Goal: Task Accomplishment & Management: Use online tool/utility

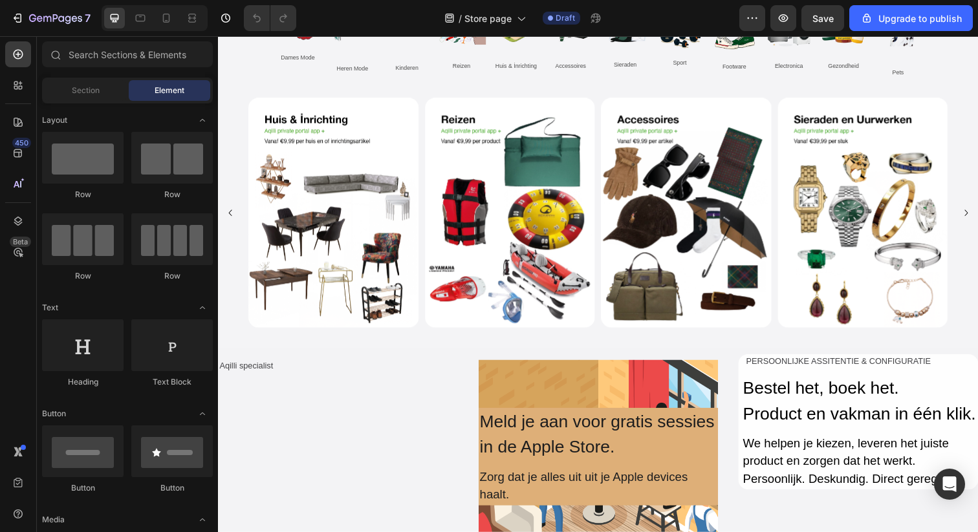
scroll to position [672, 0]
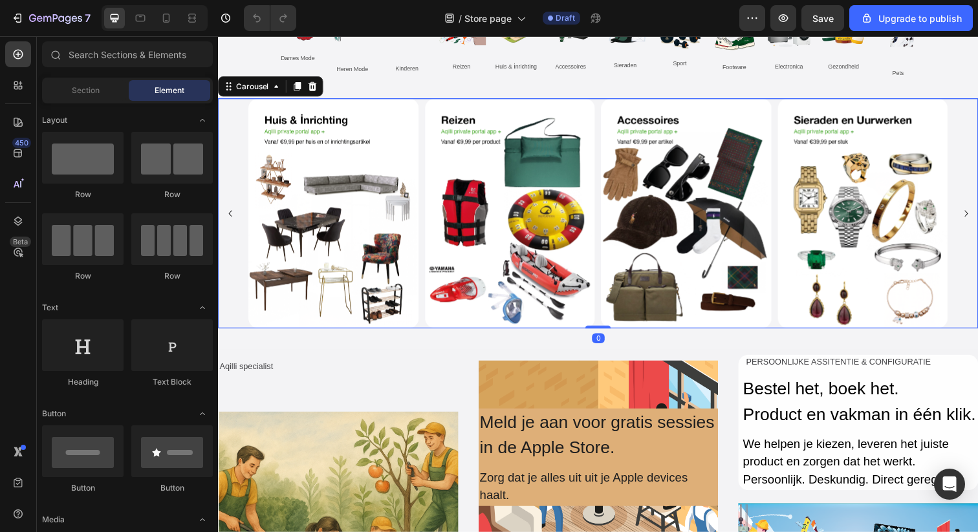
click at [239, 217] on button "Carousel Back Arrow" at bounding box center [230, 217] width 21 height 21
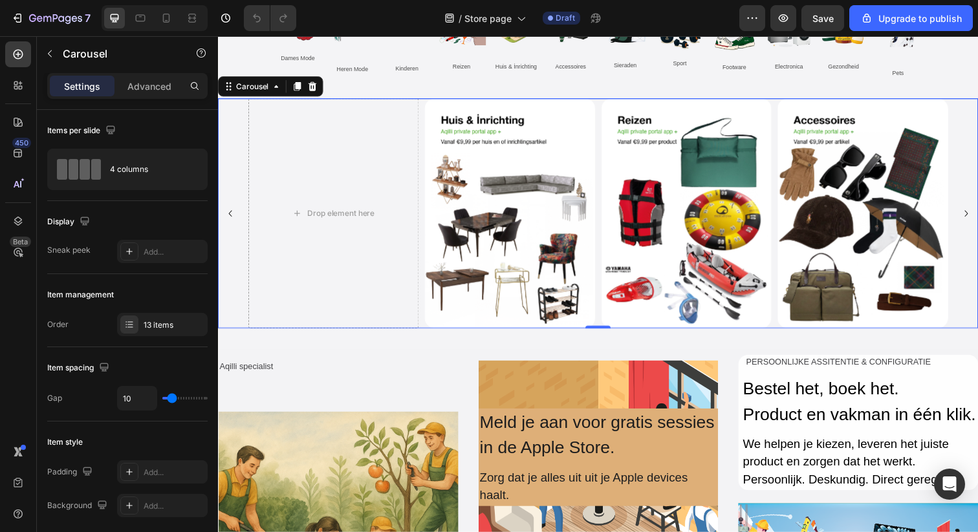
click at [977, 222] on icon "Carousel Next Arrow" at bounding box center [981, 217] width 13 height 13
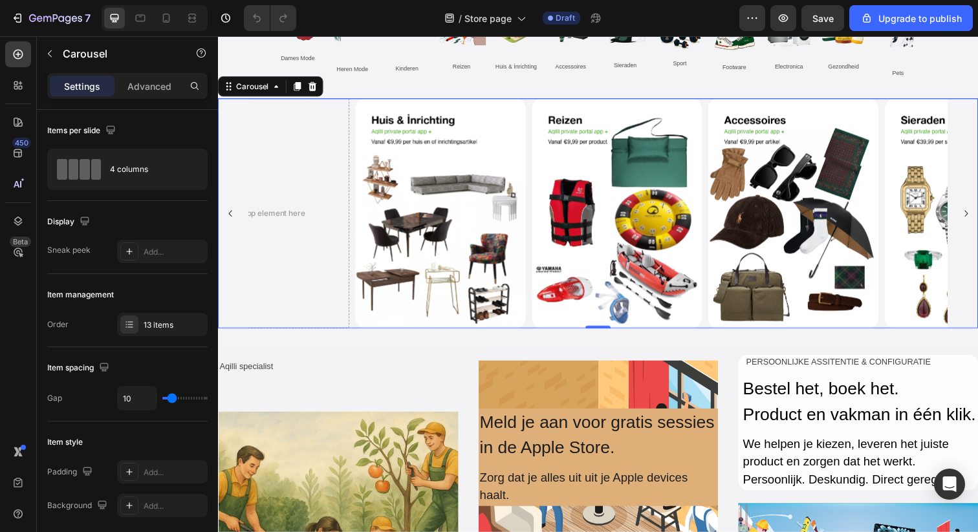
click at [977, 222] on icon "Carousel Next Arrow" at bounding box center [981, 217] width 13 height 13
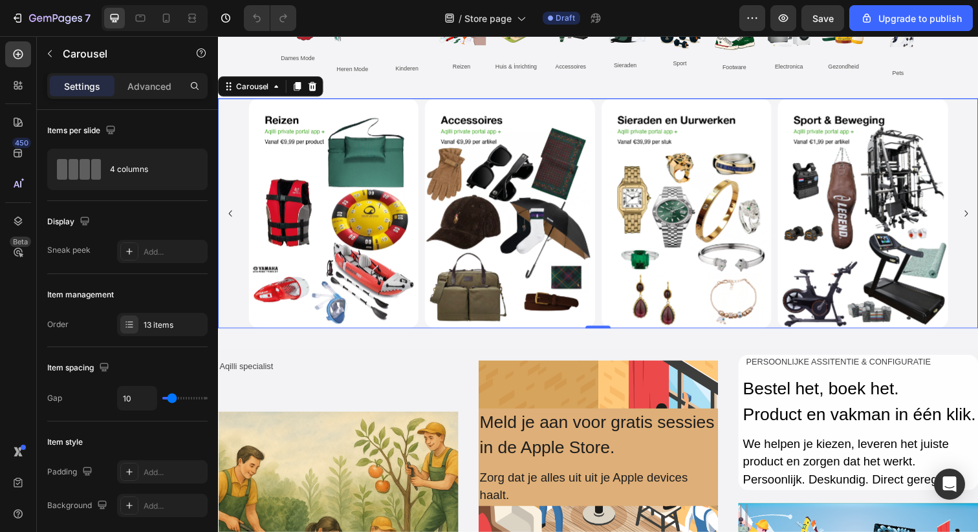
click at [977, 222] on icon "Carousel Next Arrow" at bounding box center [981, 217] width 13 height 13
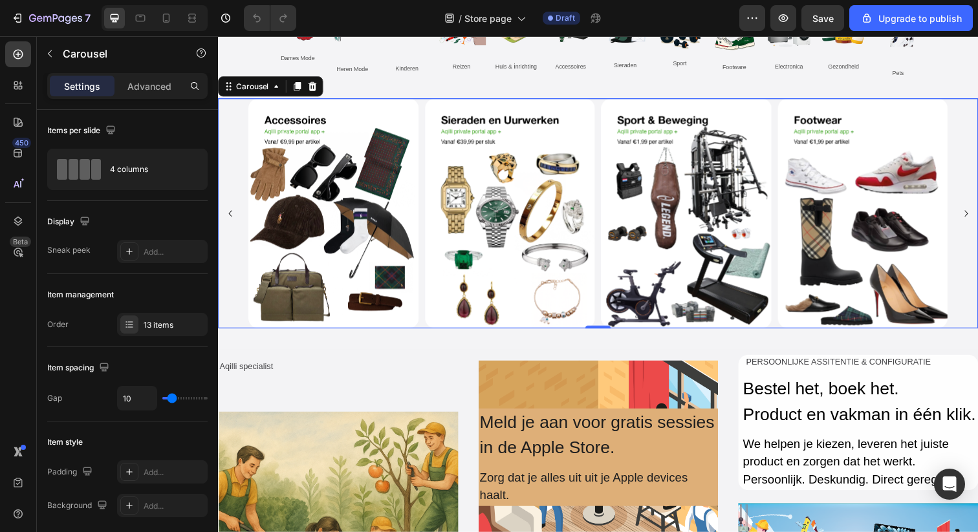
click at [977, 222] on icon "Carousel Next Arrow" at bounding box center [981, 217] width 13 height 13
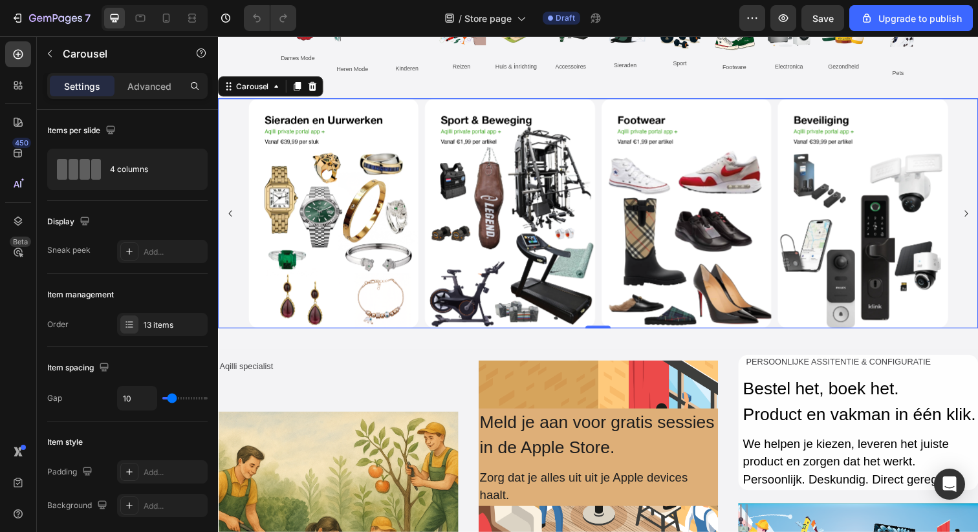
click at [977, 222] on icon "Carousel Next Arrow" at bounding box center [981, 217] width 13 height 13
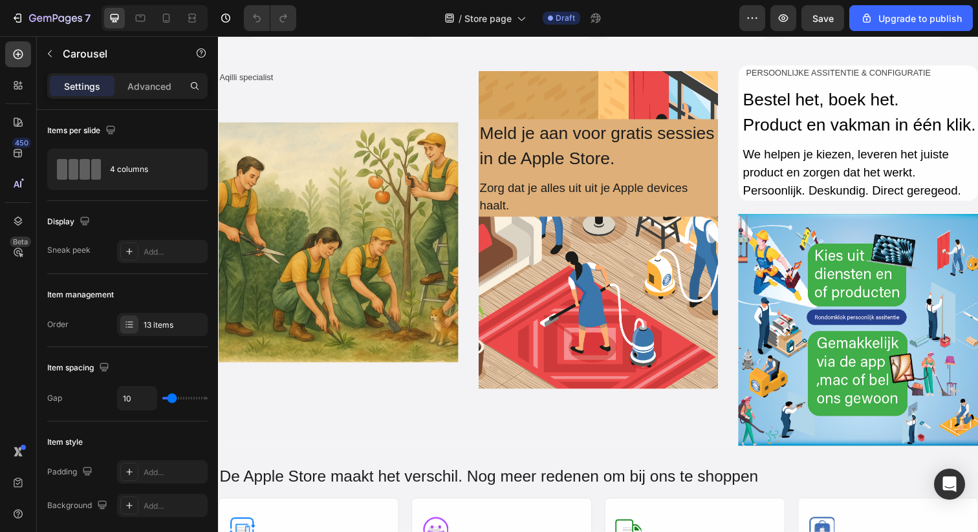
scroll to position [970, 0]
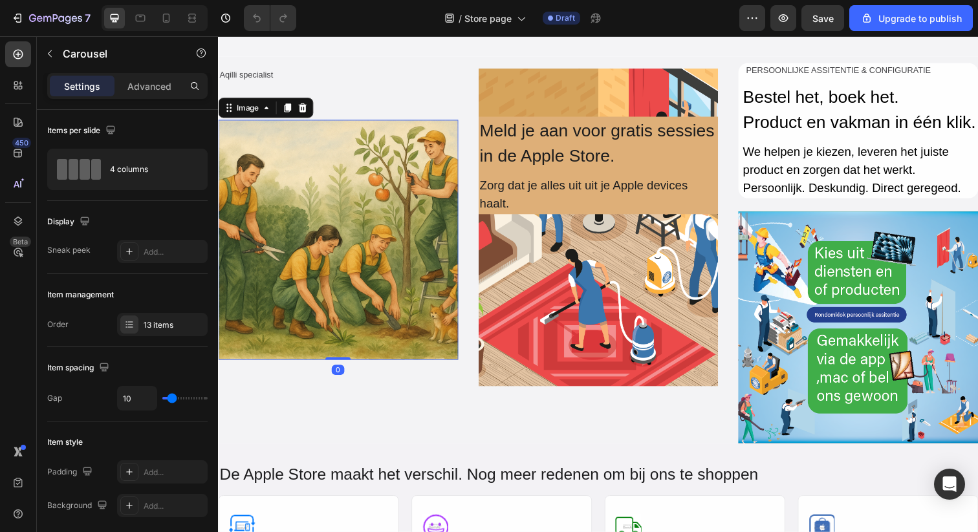
click at [433, 202] on img at bounding box center [340, 244] width 245 height 245
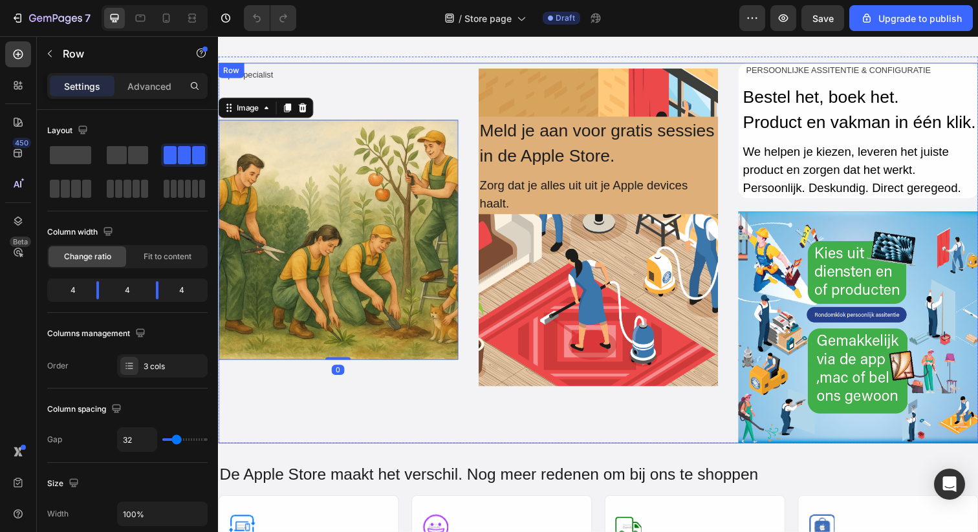
click at [473, 81] on div "Aqilli specialist Text Block Image 0 Row Hero Banner Text Block Meld je aan voo…" at bounding box center [606, 257] width 776 height 389
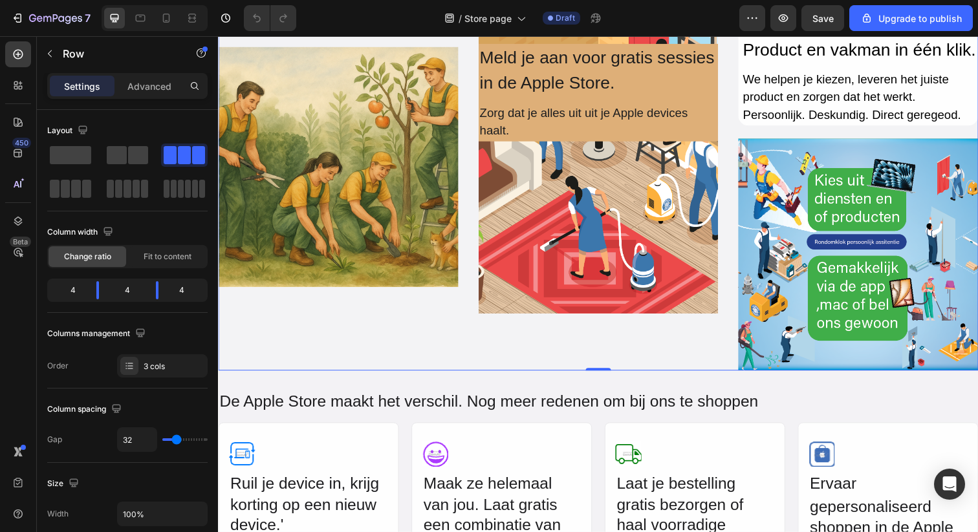
scroll to position [1044, 0]
click at [27, 190] on div at bounding box center [18, 184] width 26 height 26
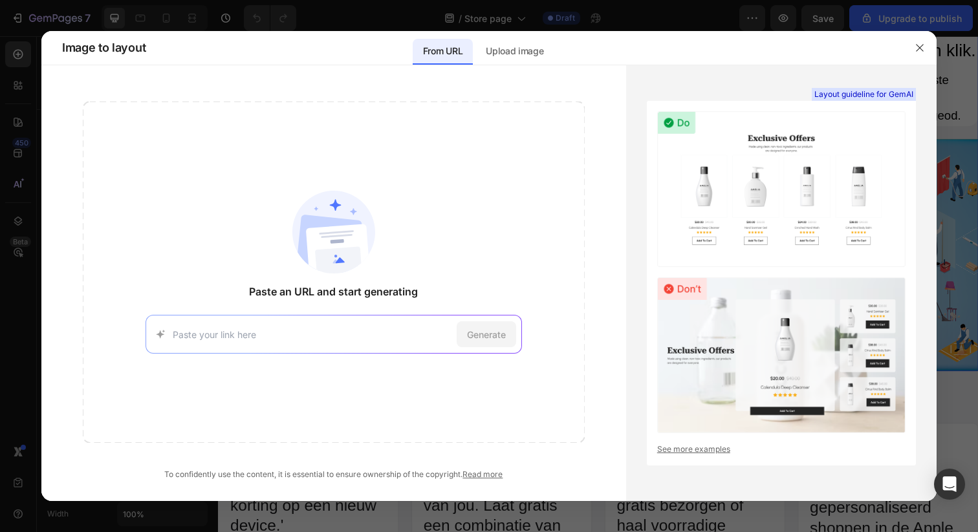
click at [808, 217] on img at bounding box center [781, 189] width 248 height 156
click at [911, 58] on div at bounding box center [920, 48] width 34 height 34
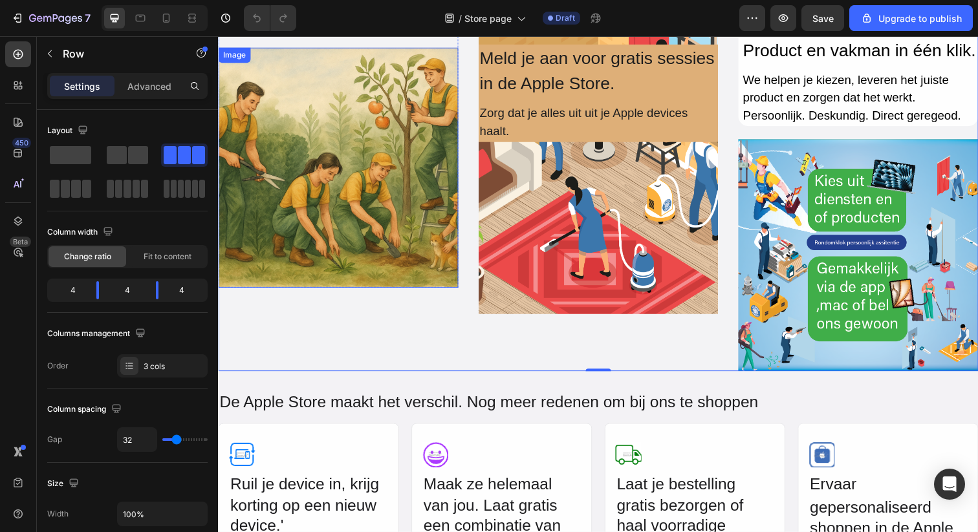
scroll to position [939, 0]
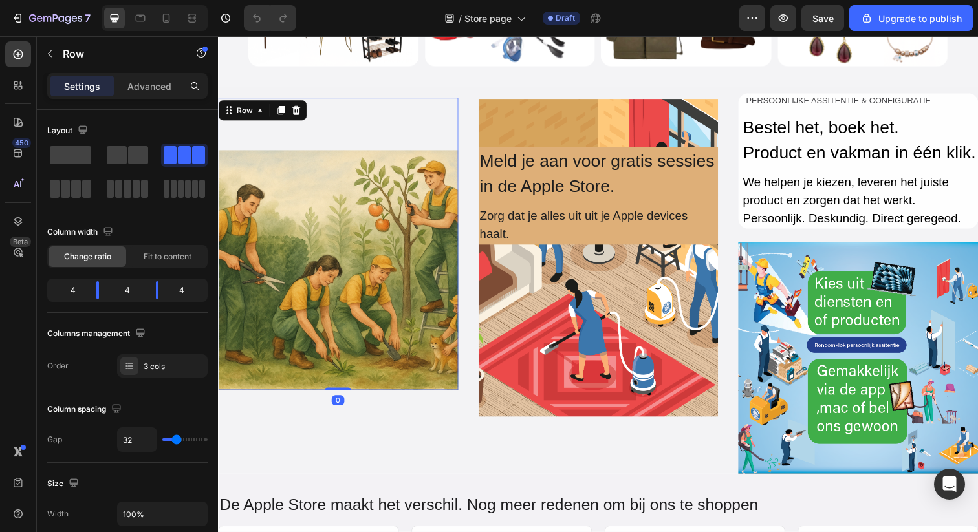
click at [457, 121] on div "Aqilli specialist Text Block Image" at bounding box center [340, 248] width 245 height 299
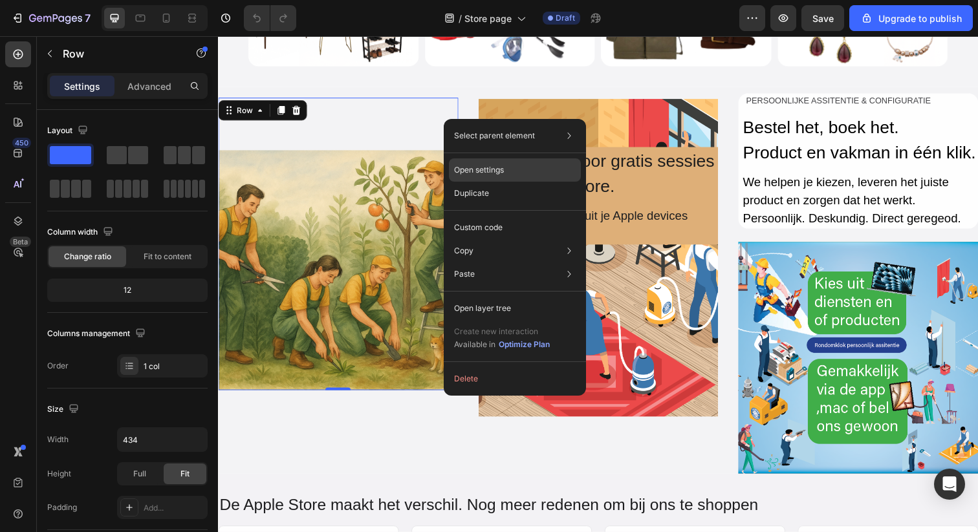
click at [500, 166] on p "Open settings" at bounding box center [479, 170] width 50 height 12
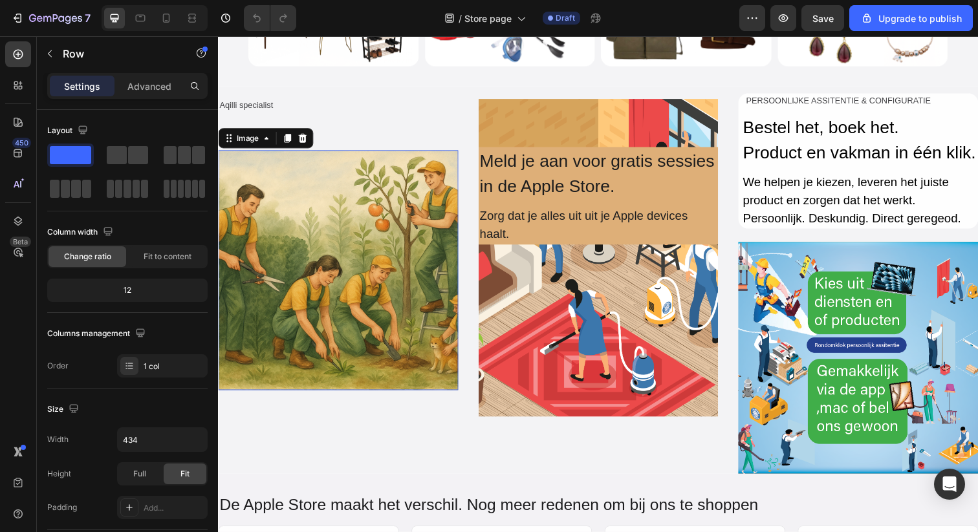
click at [326, 244] on img at bounding box center [340, 275] width 245 height 245
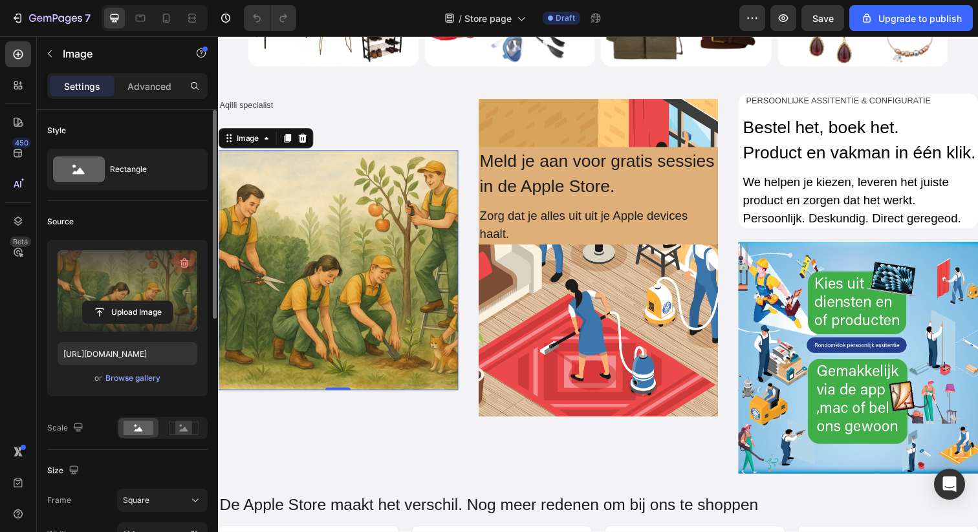
click at [189, 263] on icon "button" at bounding box center [184, 263] width 13 height 13
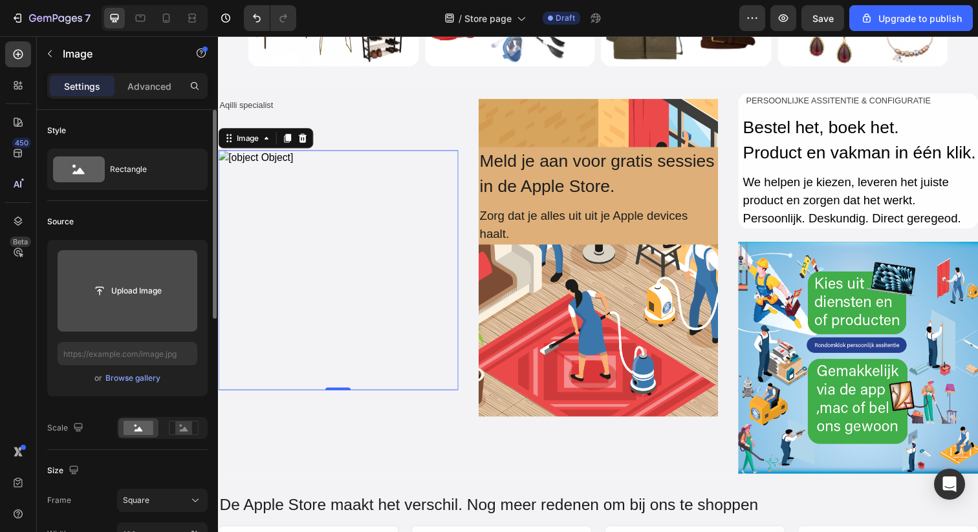
type input "[URL][DOMAIN_NAME]"
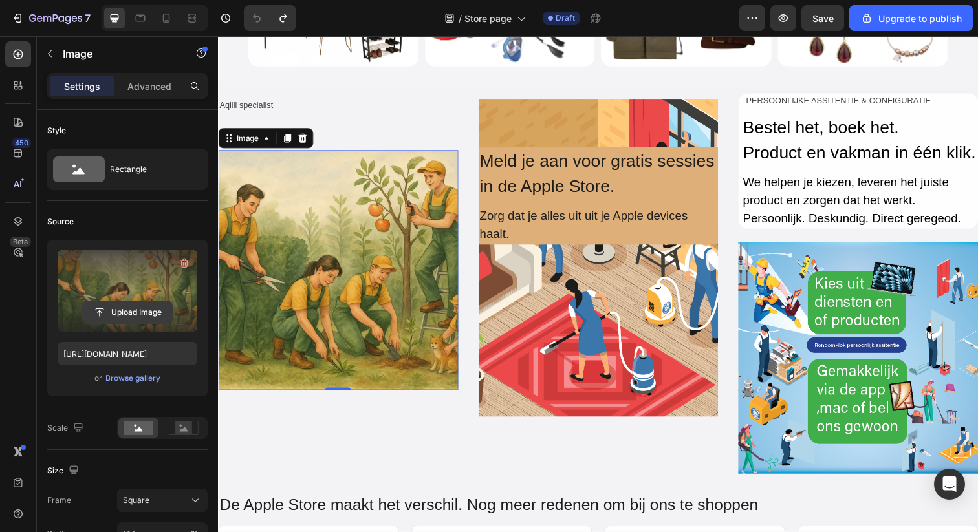
click at [131, 318] on input "file" at bounding box center [127, 312] width 89 height 22
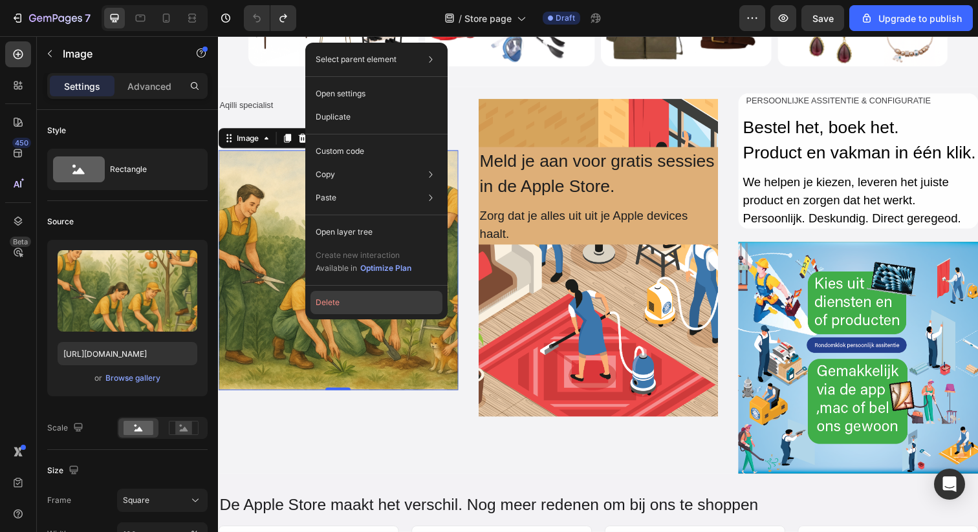
click at [333, 298] on button "Delete" at bounding box center [376, 302] width 132 height 23
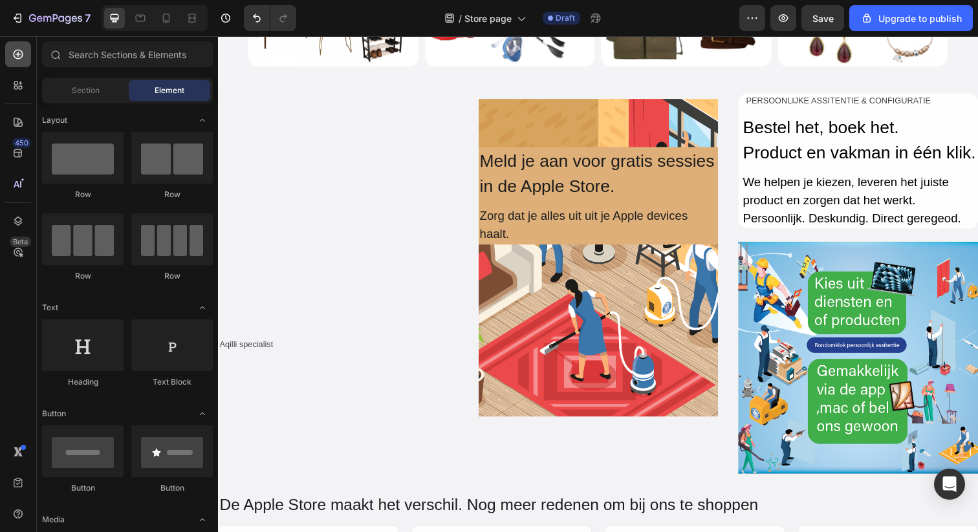
click at [29, 60] on div at bounding box center [18, 54] width 26 height 26
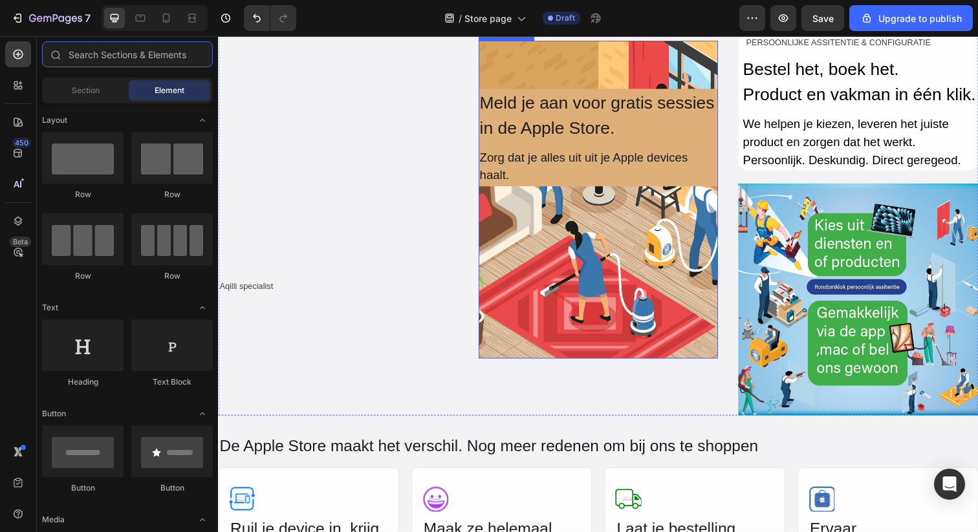
scroll to position [887, 0]
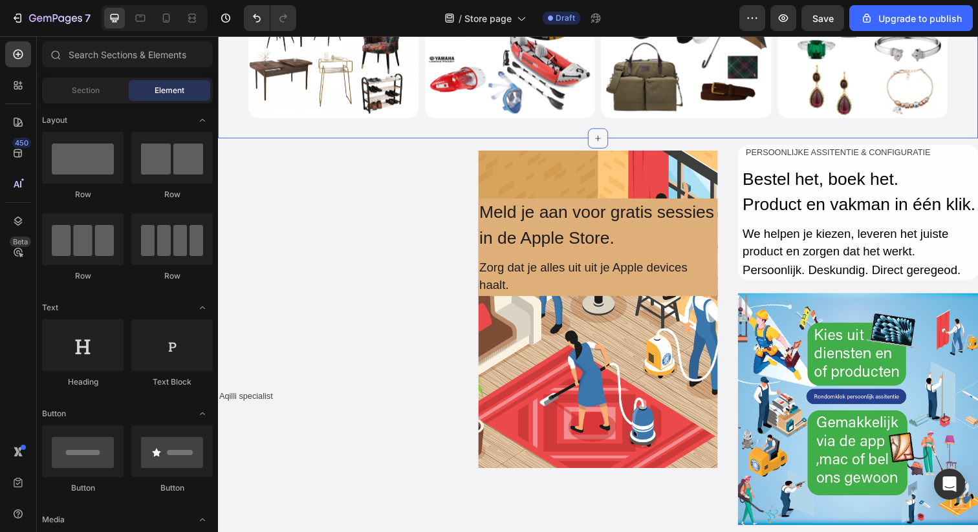
click at [611, 135] on div at bounding box center [606, 140] width 21 height 21
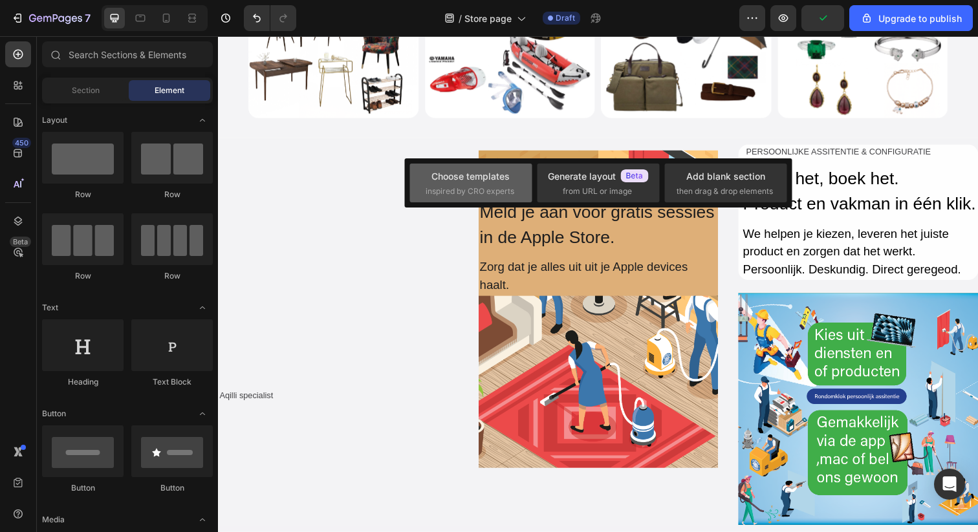
click at [499, 177] on div "Choose templates" at bounding box center [470, 176] width 78 height 14
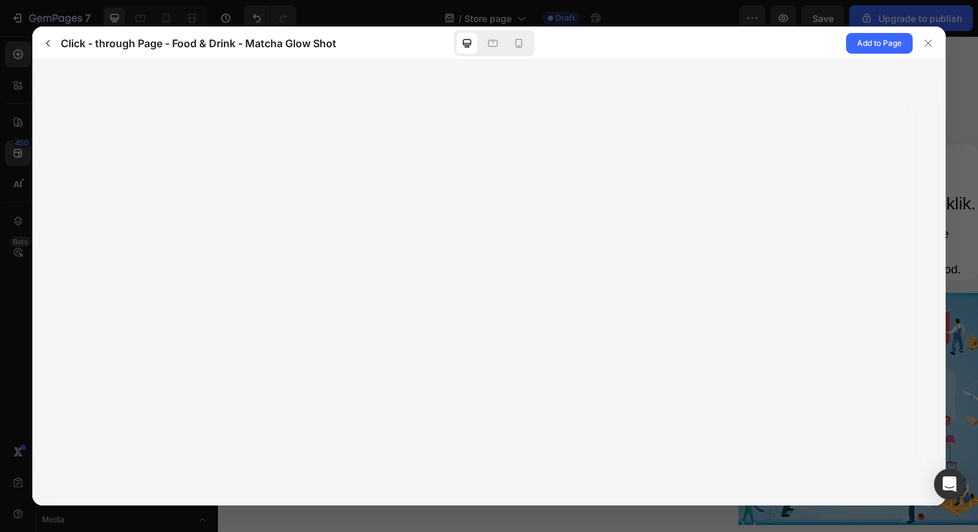
click at [481, 138] on div at bounding box center [488, 283] width 913 height 446
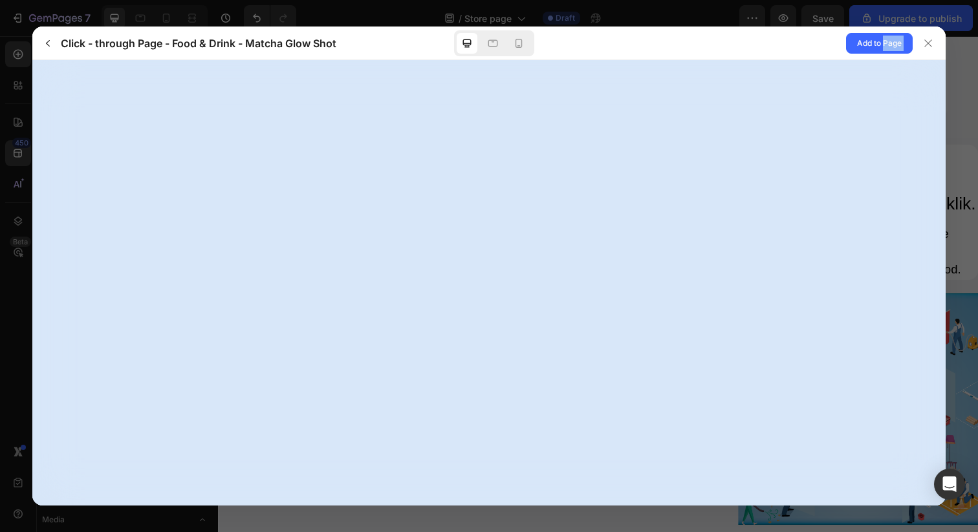
click at [481, 138] on div at bounding box center [488, 283] width 913 height 446
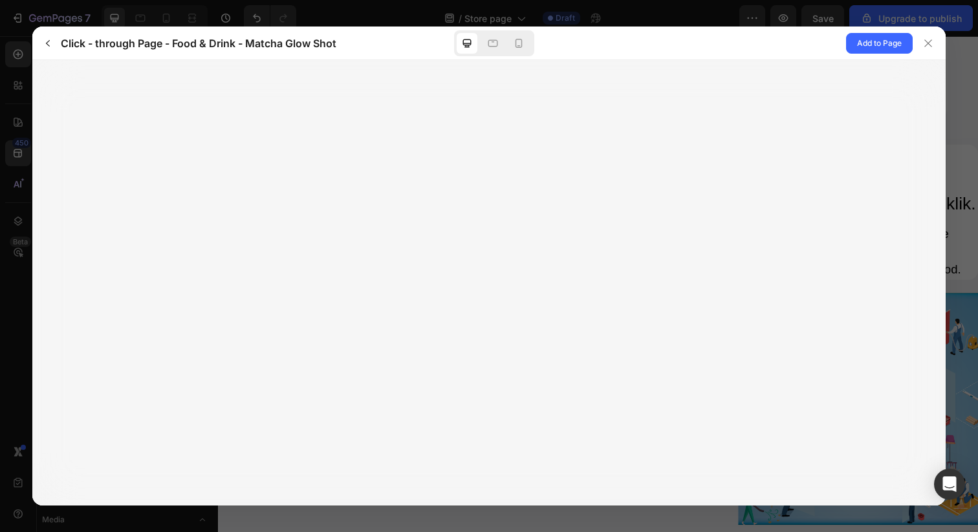
click at [481, 138] on div at bounding box center [488, 283] width 913 height 446
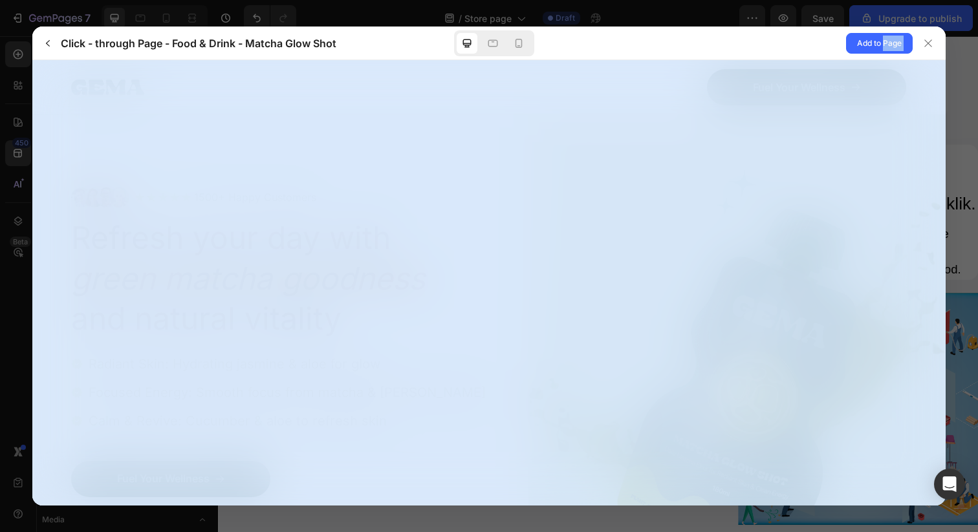
scroll to position [0, 0]
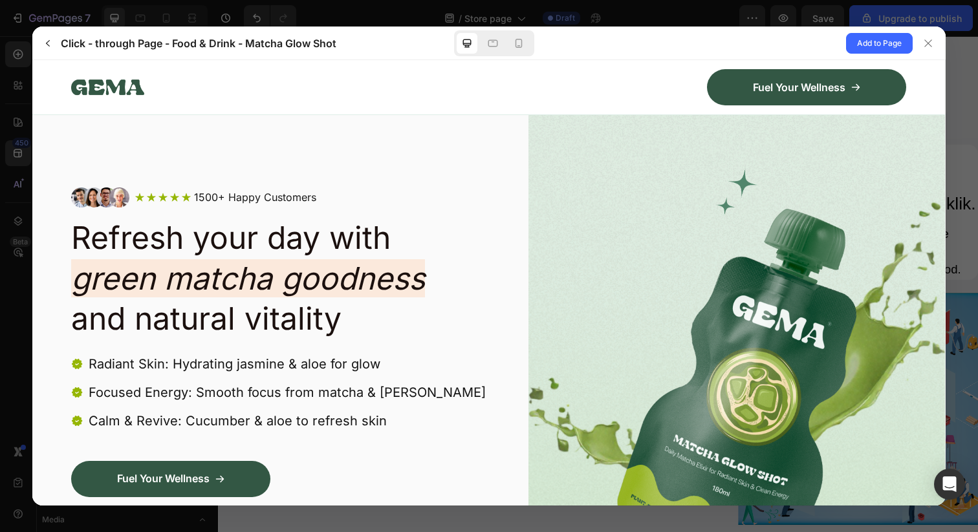
click at [407, 338] on h2 "Refresh your day with green matcha goodness and natural vitality" at bounding box center [279, 278] width 417 height 121
click at [50, 40] on icon "button" at bounding box center [48, 43] width 10 height 10
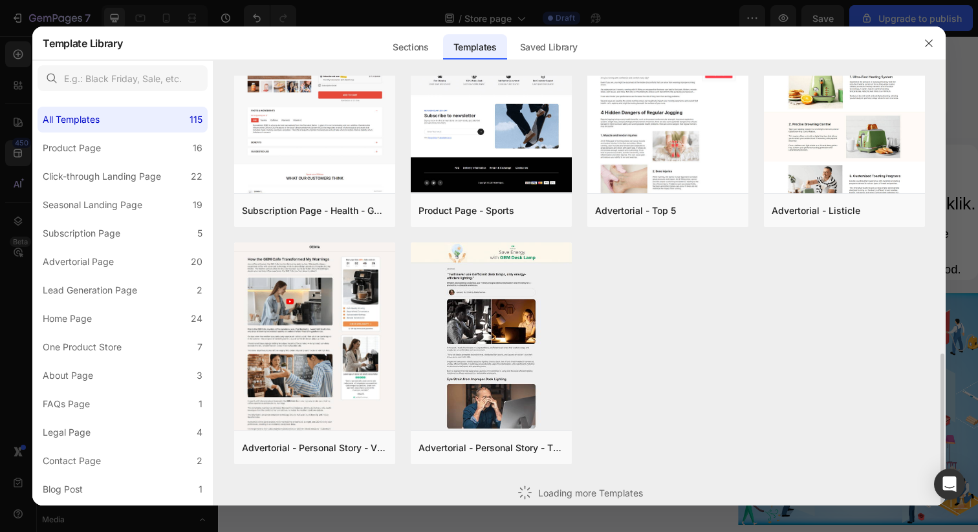
scroll to position [523, 0]
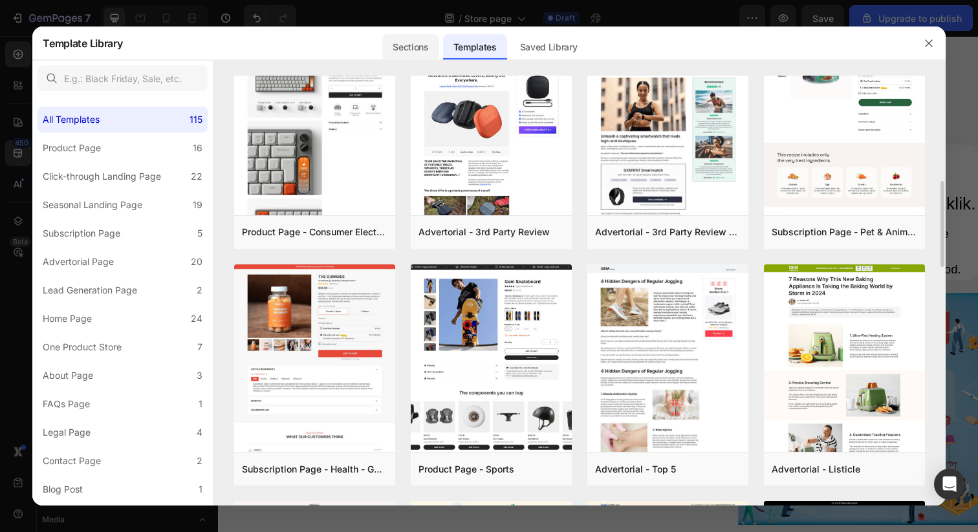
click at [420, 50] on div "Sections" at bounding box center [410, 47] width 56 height 26
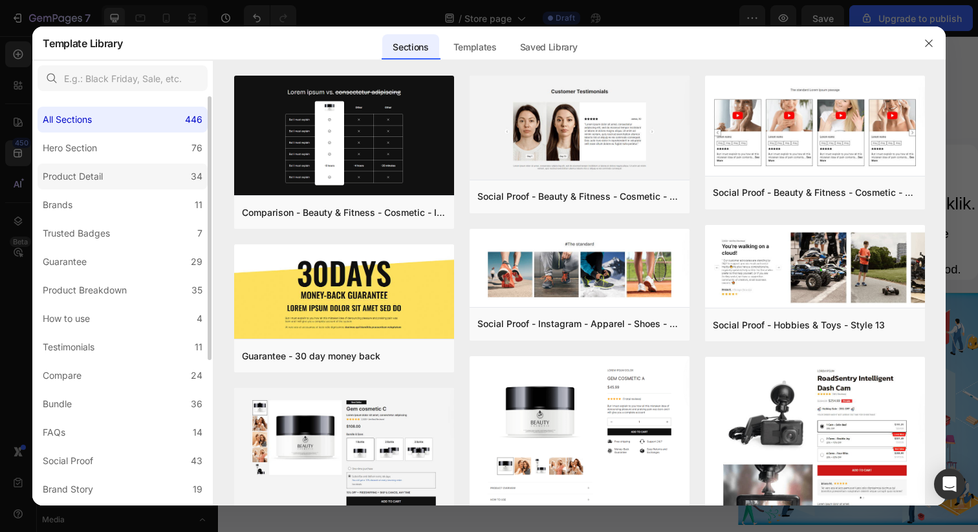
click at [107, 187] on label "Product Detail 34" at bounding box center [123, 177] width 170 height 26
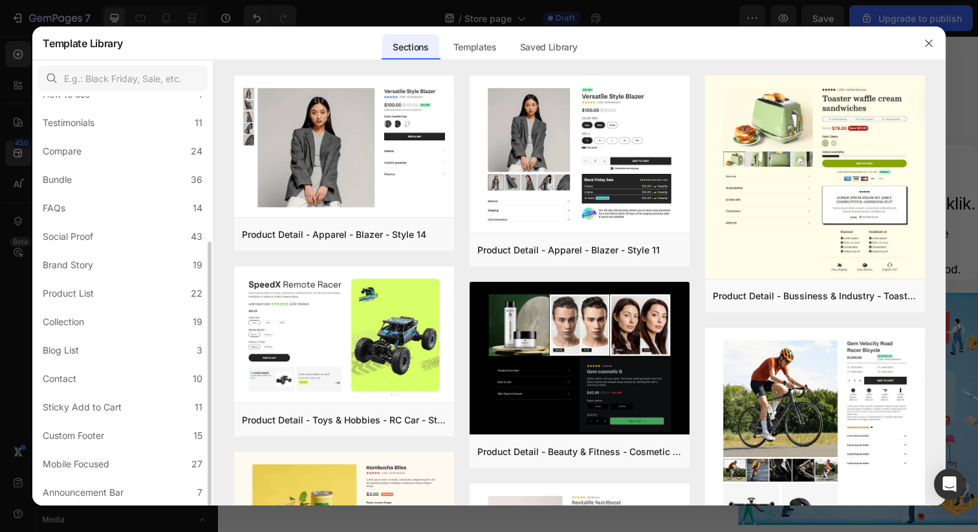
scroll to position [223, 0]
click at [87, 296] on div "Product List" at bounding box center [68, 295] width 51 height 16
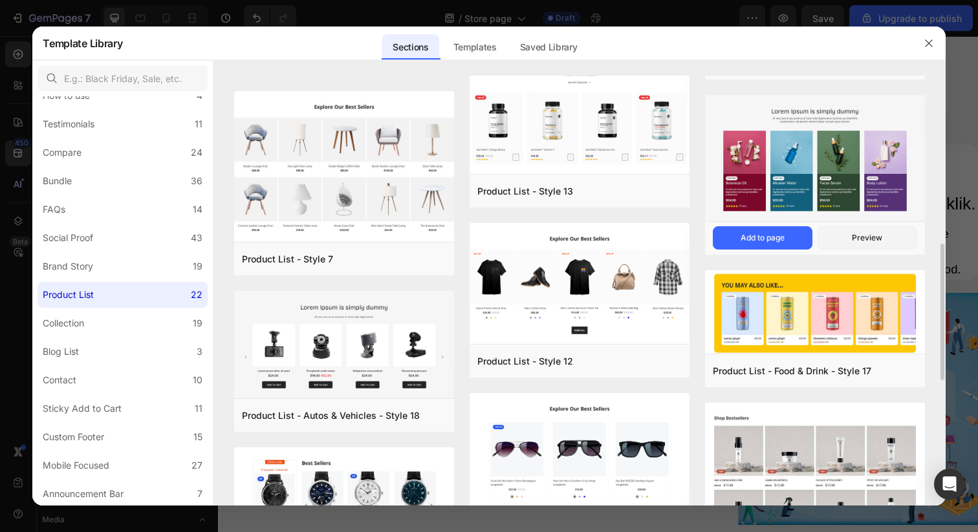
scroll to position [529, 0]
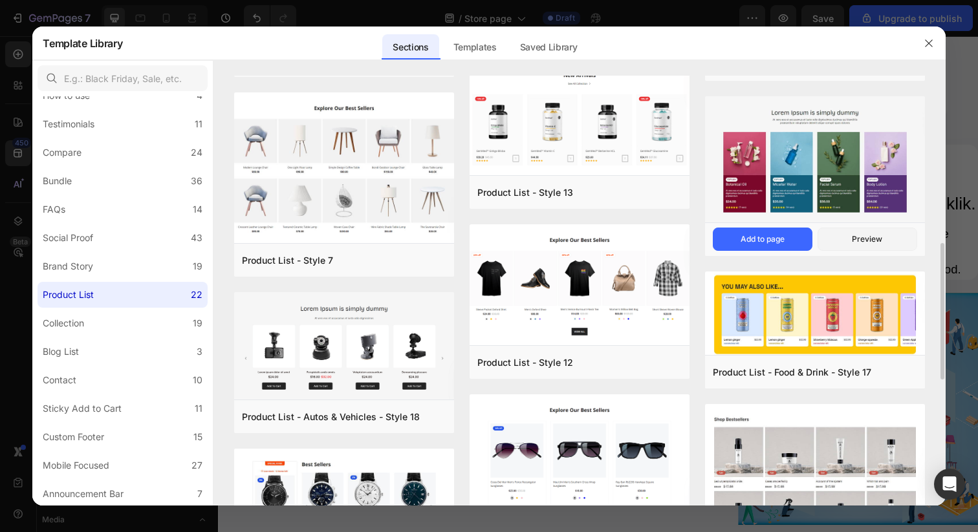
click at [825, 145] on img at bounding box center [815, 160] width 220 height 129
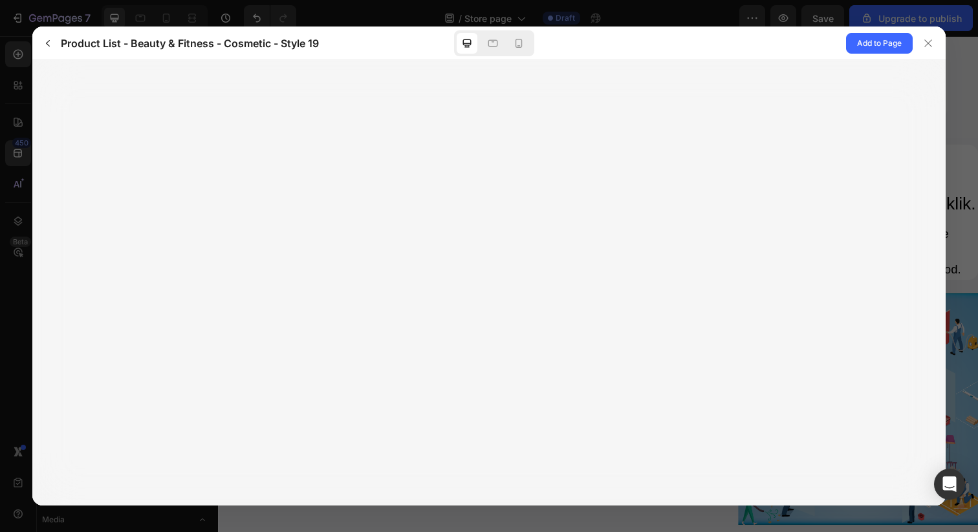
click at [825, 145] on div at bounding box center [488, 283] width 913 height 446
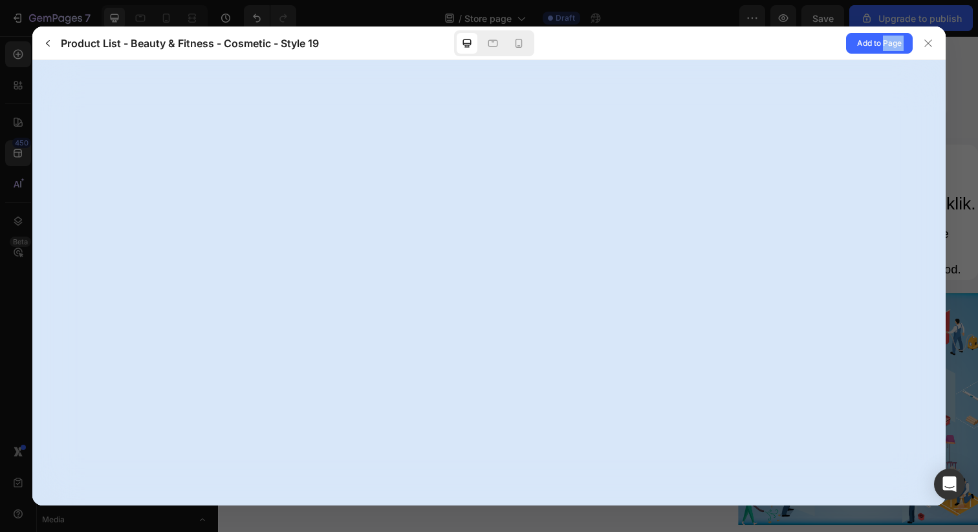
click at [825, 145] on div at bounding box center [488, 283] width 913 height 446
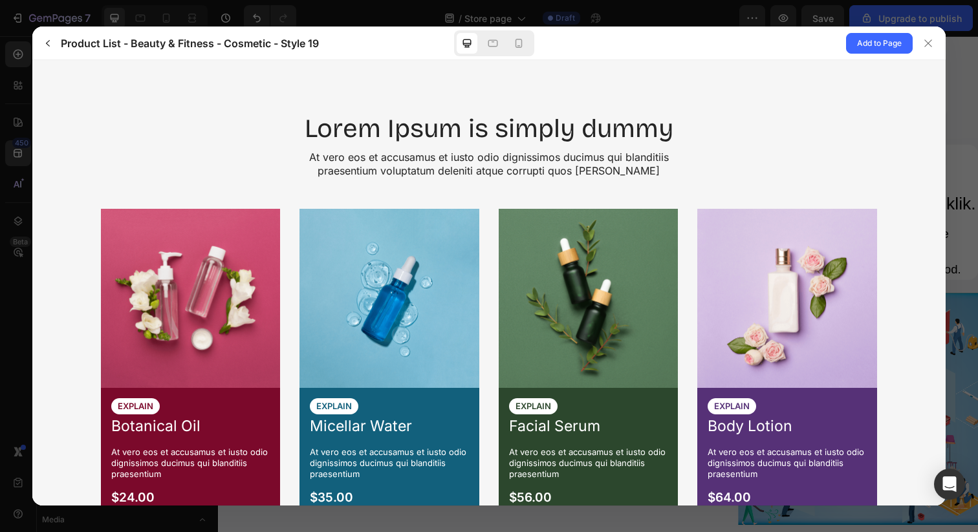
scroll to position [89, 0]
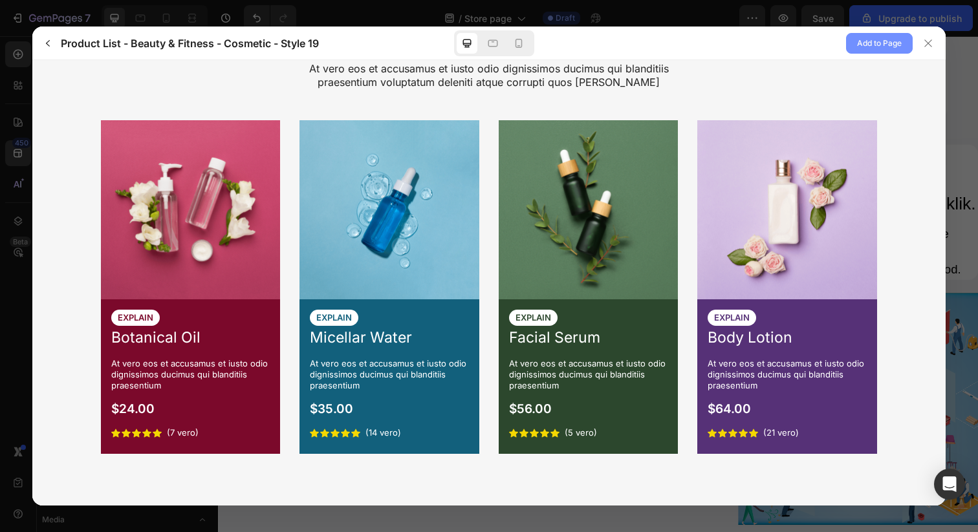
click at [879, 49] on span "Add to Page" at bounding box center [879, 44] width 45 height 16
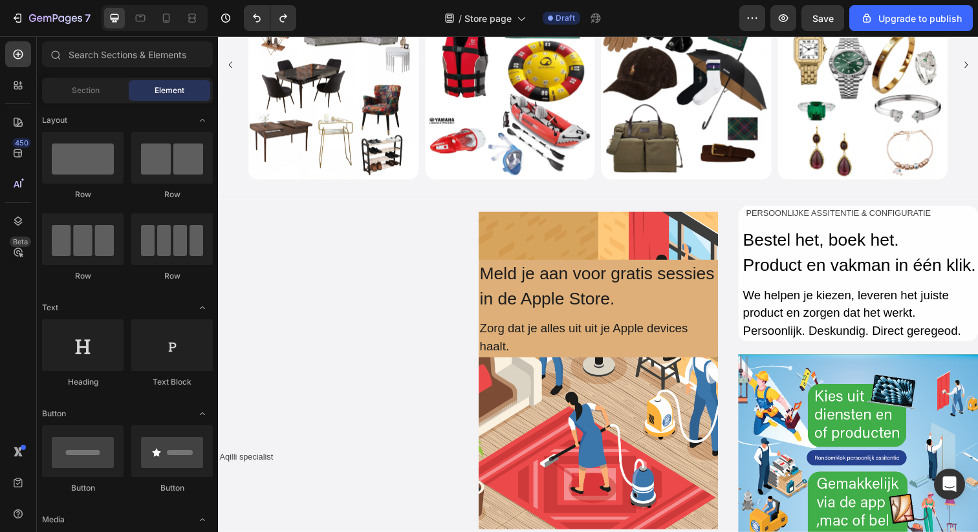
scroll to position [829, 0]
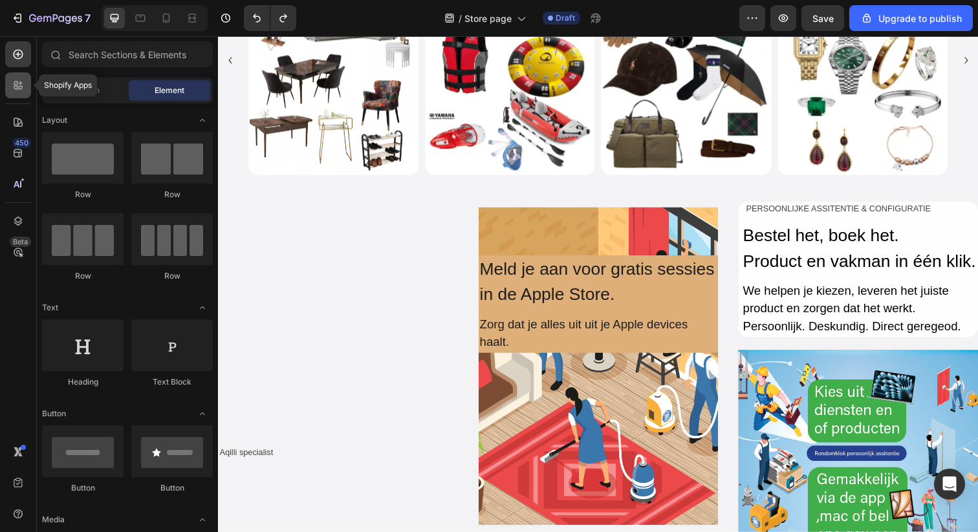
click at [10, 83] on div at bounding box center [18, 85] width 26 height 26
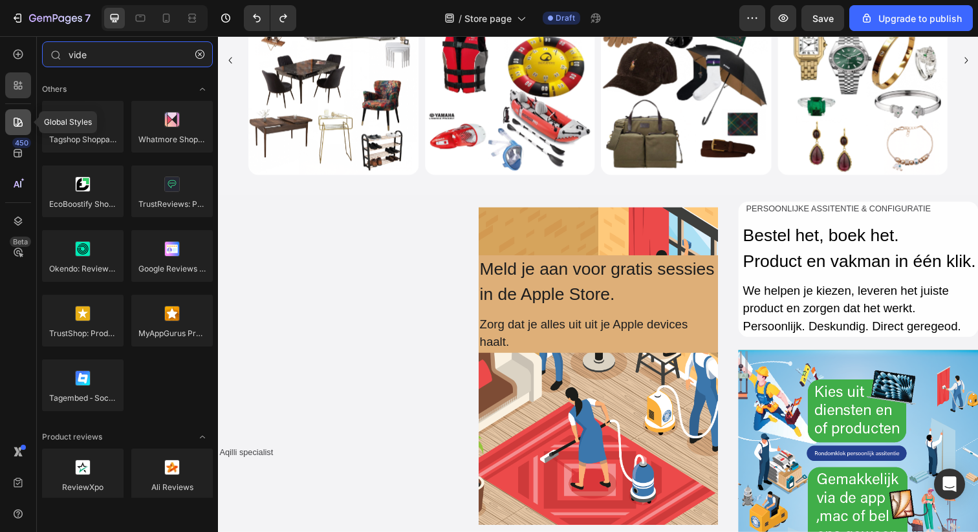
type input "vide"
click at [25, 133] on div at bounding box center [18, 122] width 26 height 26
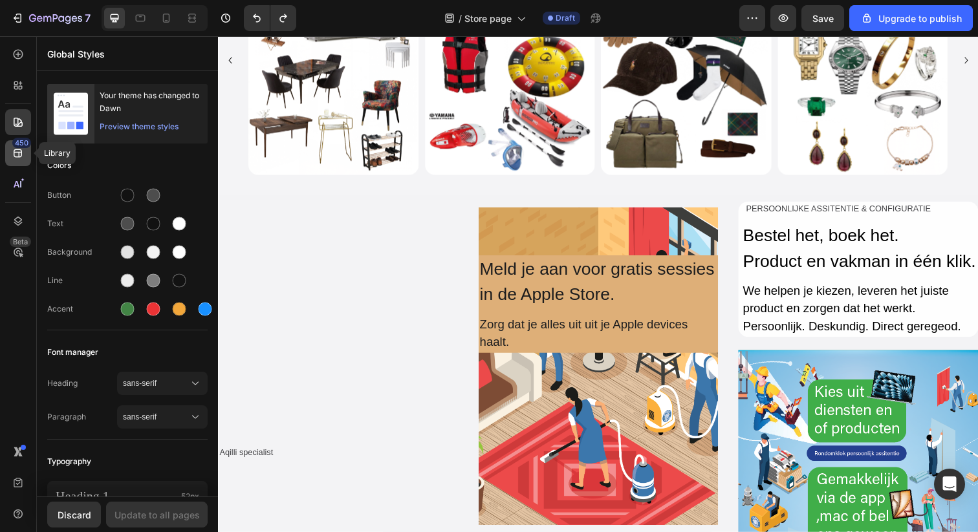
click at [21, 161] on div "450" at bounding box center [18, 153] width 26 height 26
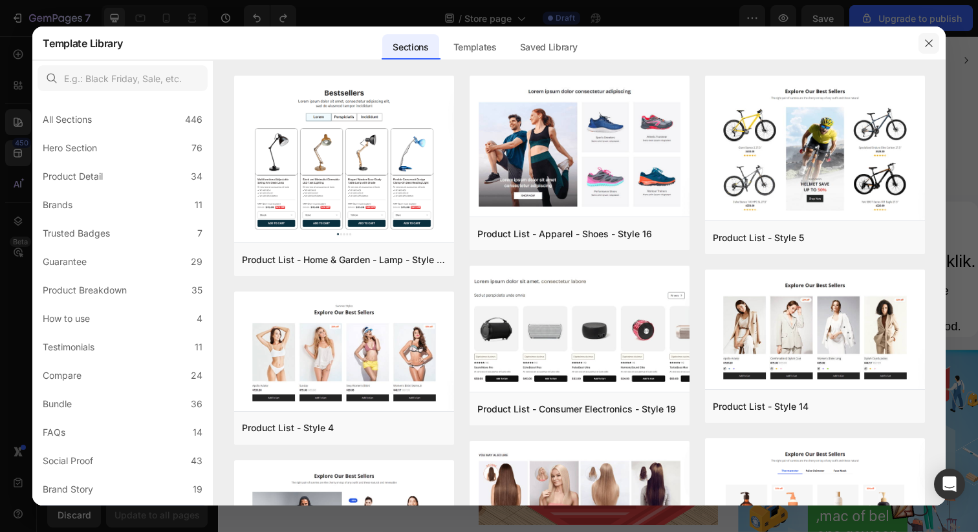
click at [920, 43] on button "button" at bounding box center [928, 43] width 21 height 21
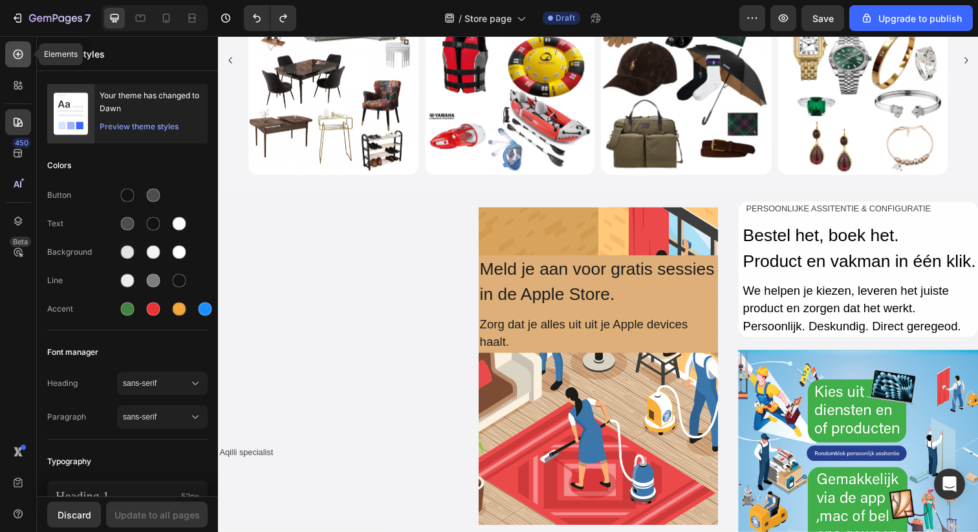
click at [19, 60] on icon at bounding box center [18, 54] width 13 height 13
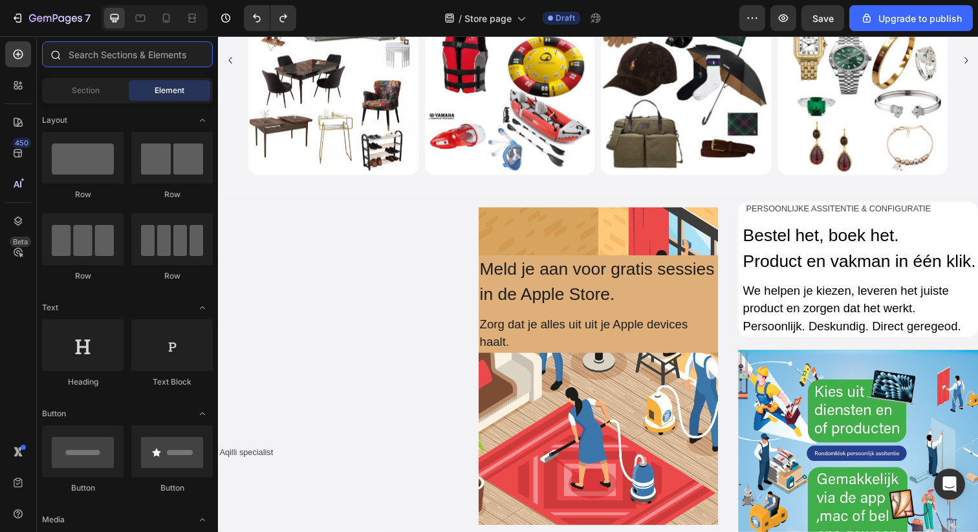
click at [97, 56] on input "text" at bounding box center [127, 54] width 171 height 26
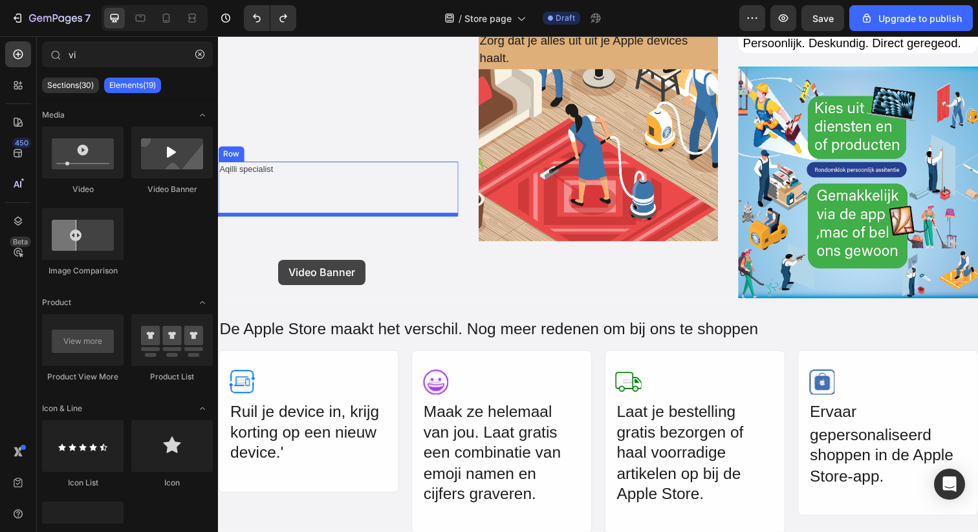
scroll to position [1155, 0]
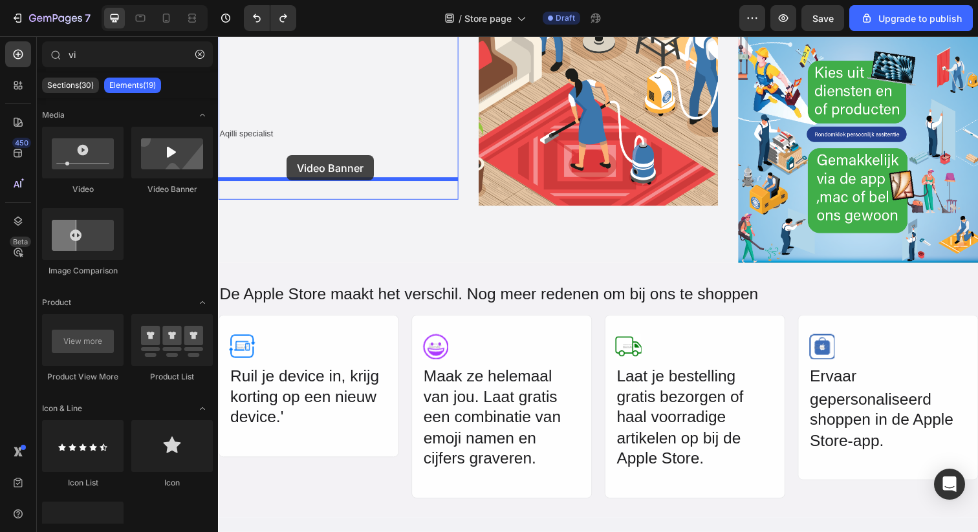
drag, startPoint x: 389, startPoint y: 193, endPoint x: 288, endPoint y: 159, distance: 107.0
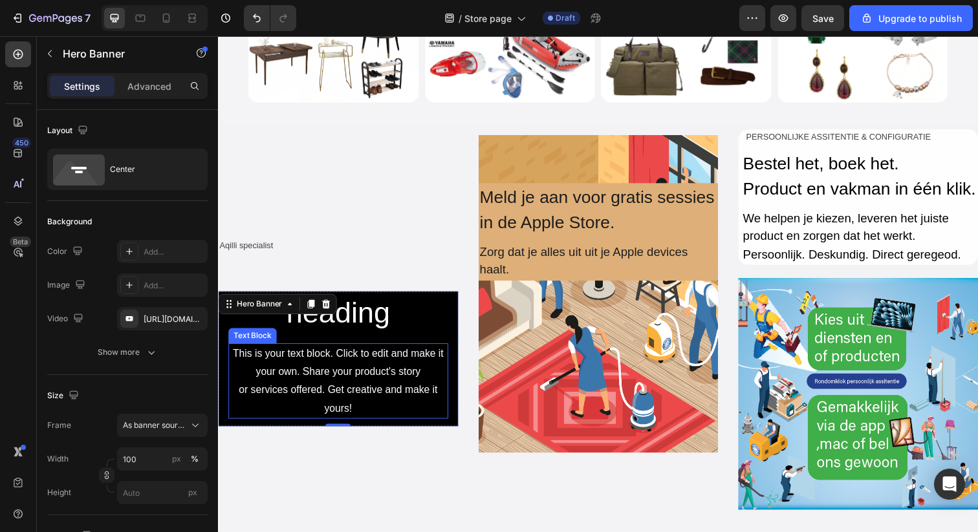
scroll to position [900, 0]
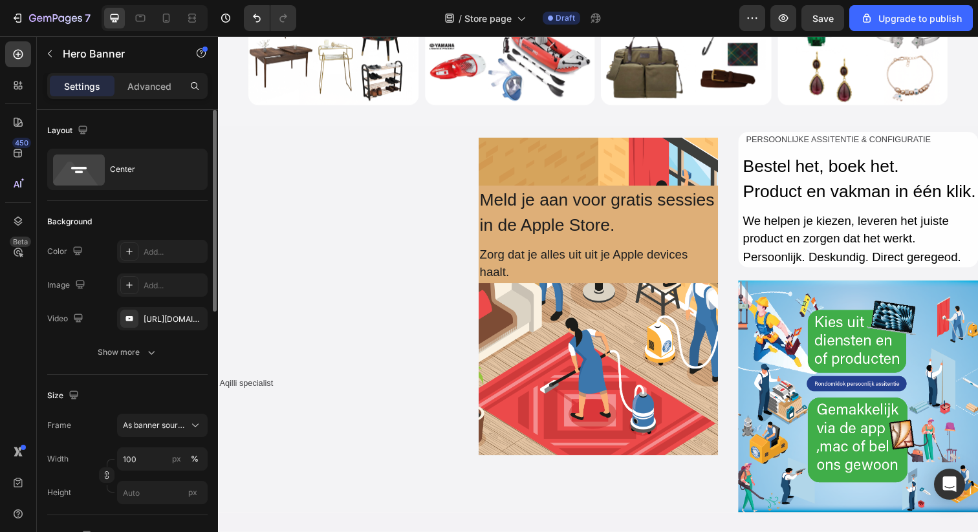
type input "v"
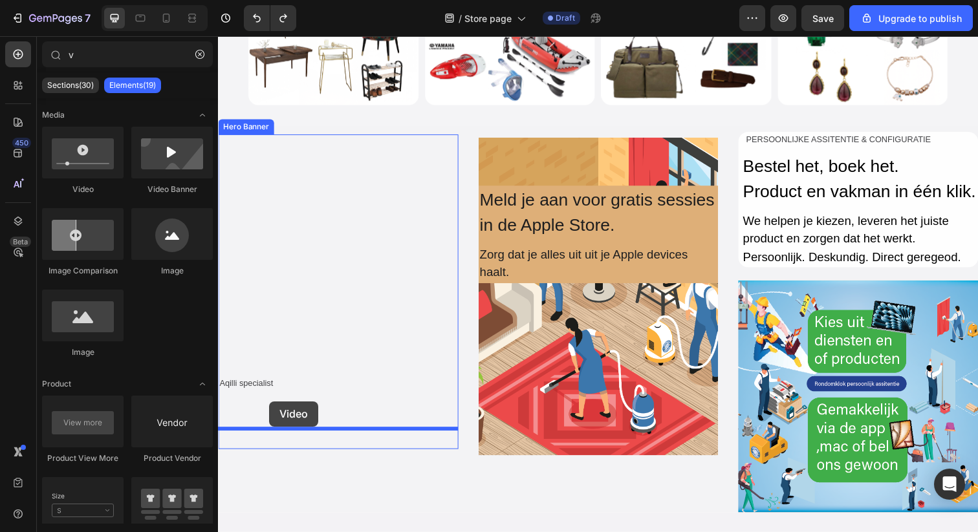
drag, startPoint x: 324, startPoint y: 201, endPoint x: 270, endPoint y: 409, distance: 215.1
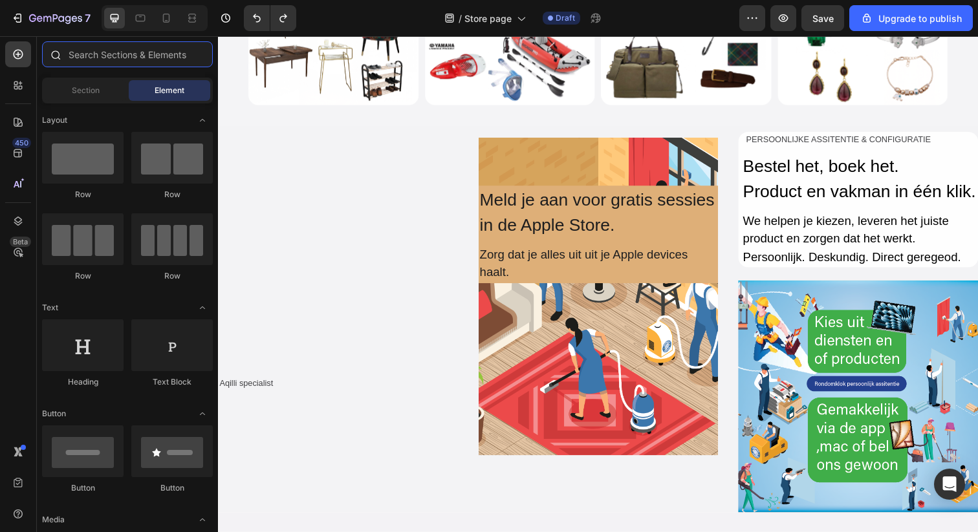
click at [140, 55] on input "text" at bounding box center [127, 54] width 171 height 26
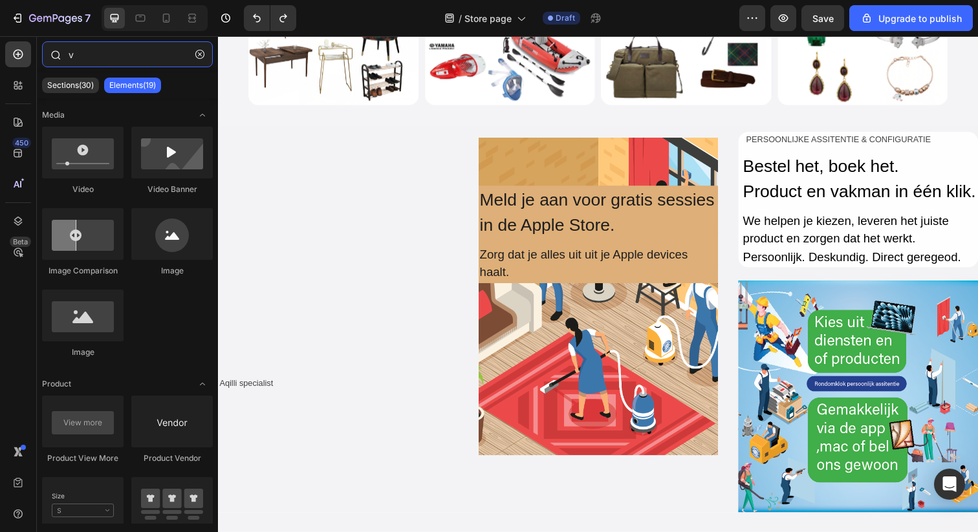
type input "vi"
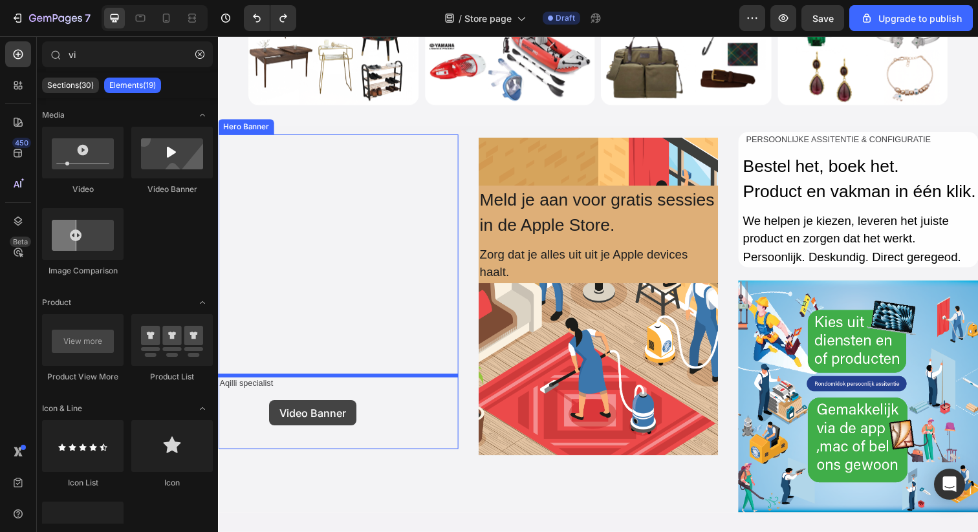
drag, startPoint x: 403, startPoint y: 203, endPoint x: 270, endPoint y: 408, distance: 244.2
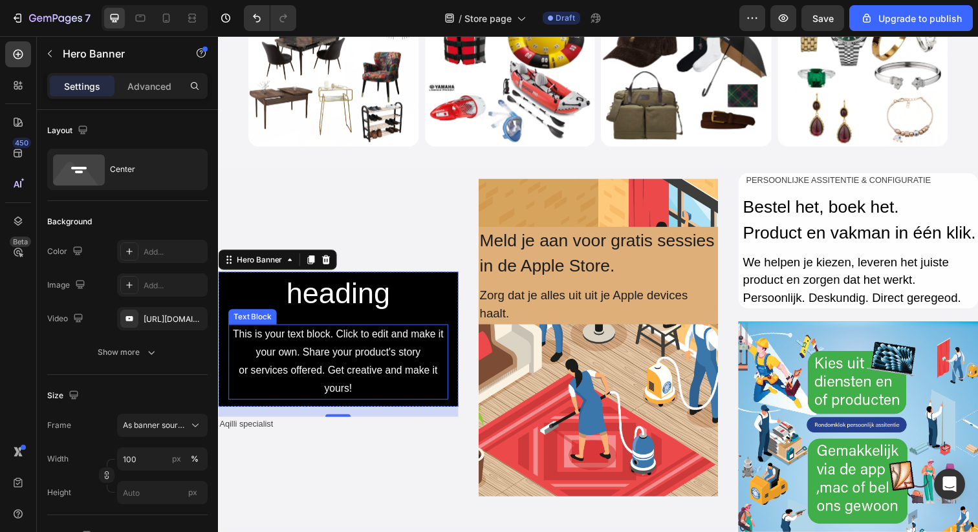
scroll to position [844, 0]
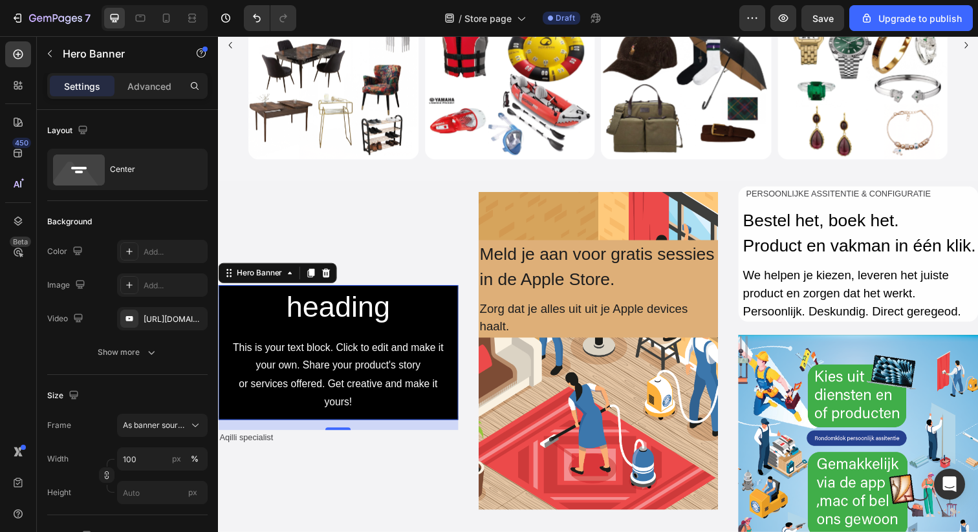
click at [455, 323] on div "Click here to edit heading Heading This is your text block. Click to edit and m…" at bounding box center [340, 359] width 245 height 217
click at [164, 87] on p "Advanced" at bounding box center [149, 87] width 44 height 14
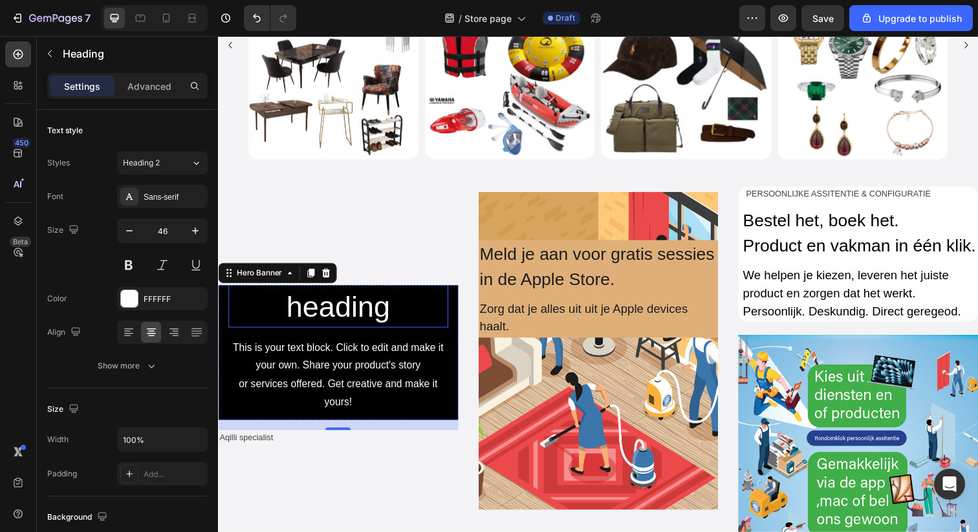
click at [255, 320] on h2 "Click here to edit heading" at bounding box center [340, 294] width 224 height 80
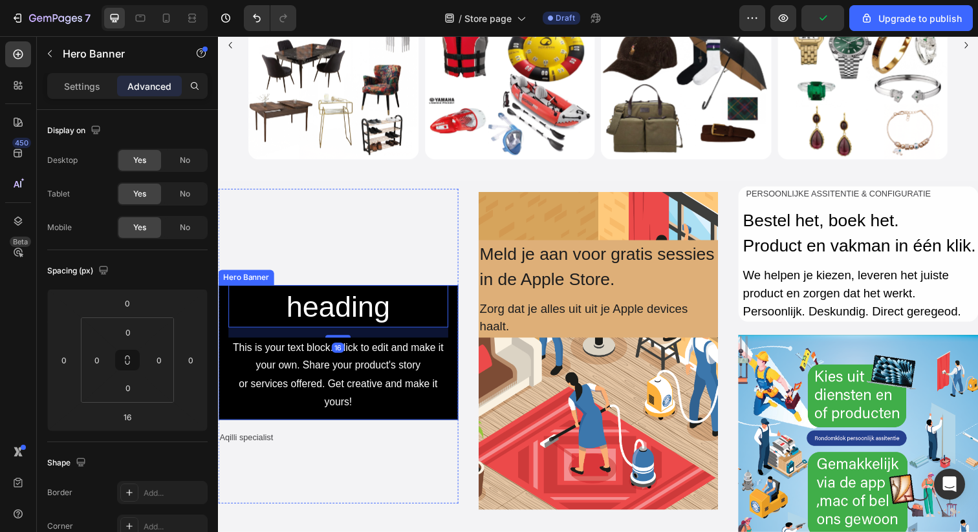
click at [223, 345] on div "Click here to edit heading Heading 16 This is your text block. Click to edit an…" at bounding box center [340, 359] width 245 height 217
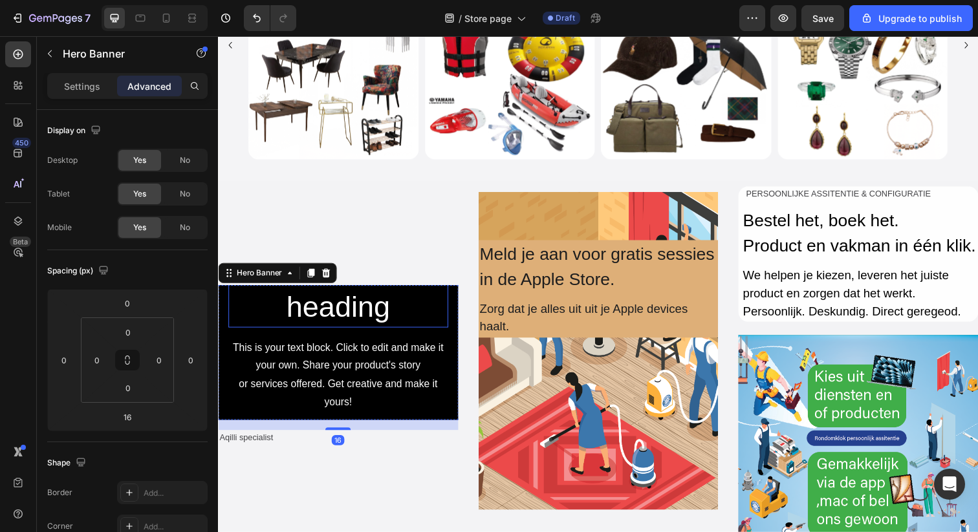
click at [445, 322] on h2 "Click here to edit heading" at bounding box center [340, 294] width 224 height 80
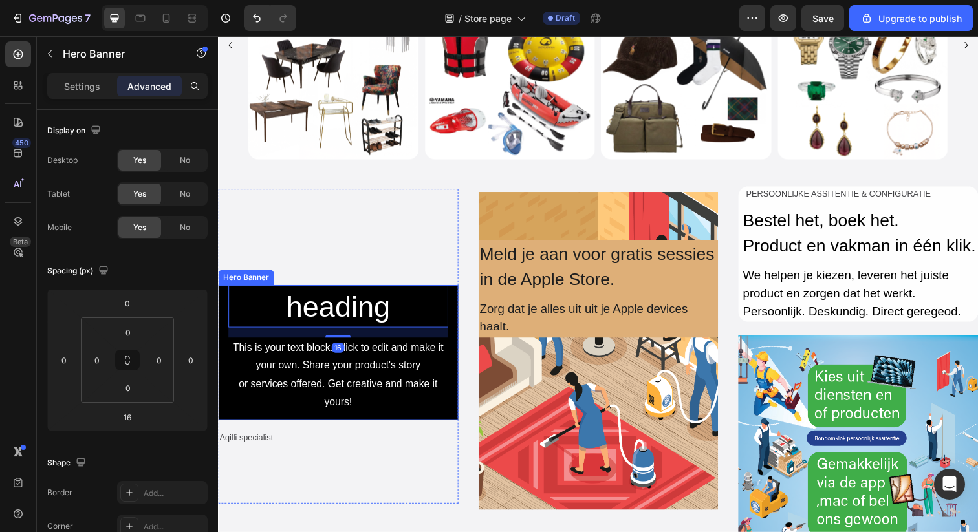
click at [453, 338] on div "Click here to edit heading Heading 16 This is your text block. Click to edit an…" at bounding box center [340, 359] width 245 height 217
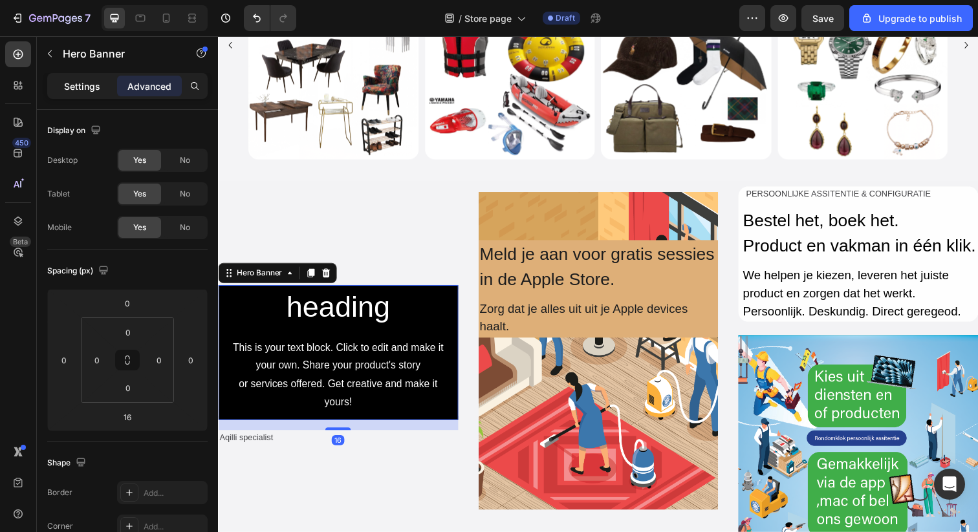
click at [72, 80] on p "Settings" at bounding box center [82, 87] width 36 height 14
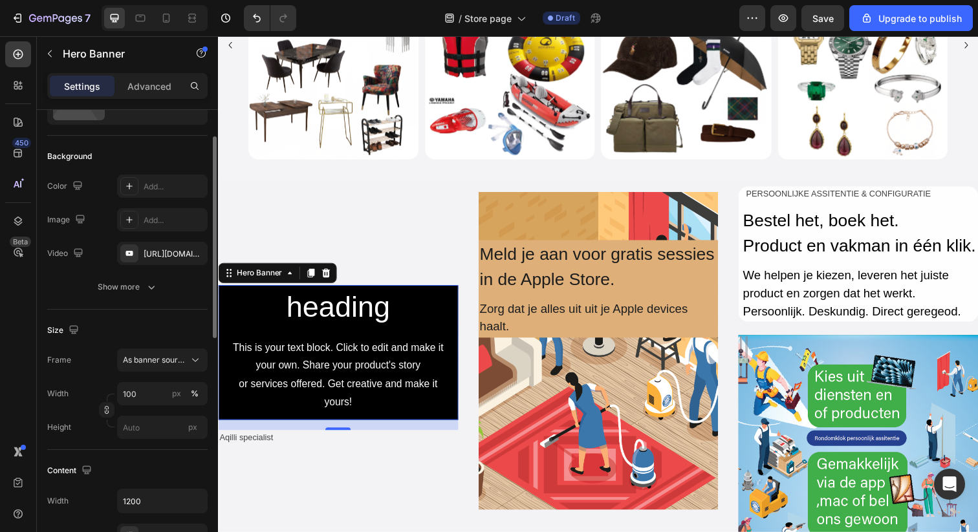
scroll to position [64, 0]
click at [165, 257] on div "[URL][DOMAIN_NAME]" at bounding box center [163, 256] width 38 height 12
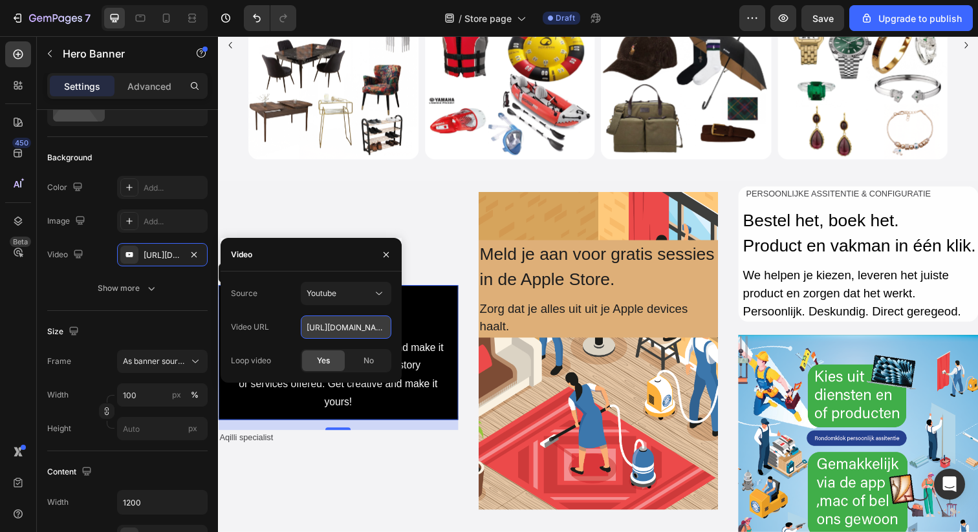
click at [349, 329] on input "[URL][DOMAIN_NAME]" at bounding box center [346, 327] width 91 height 23
click at [356, 303] on button "Youtube" at bounding box center [346, 293] width 91 height 23
click at [340, 332] on div "Video hosting" at bounding box center [333, 325] width 106 height 25
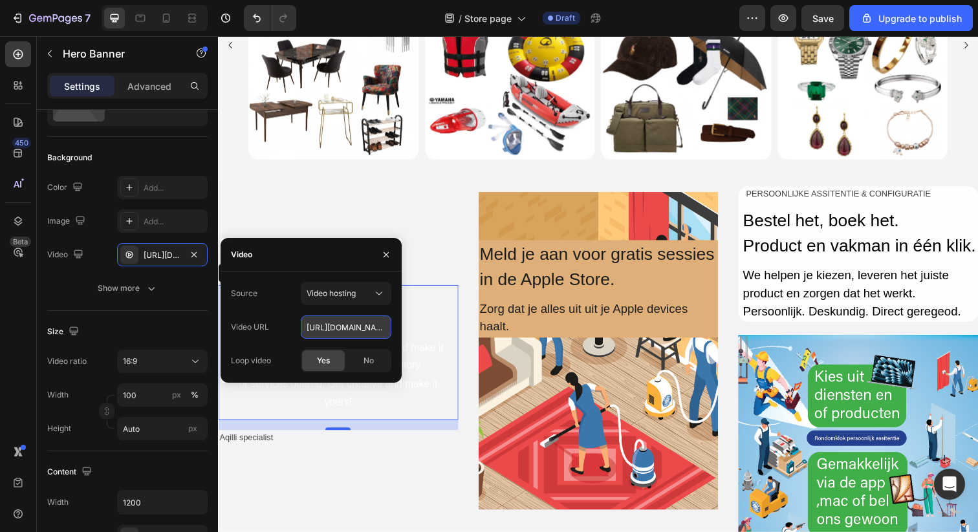
click at [356, 332] on input "[URL][DOMAIN_NAME]" at bounding box center [346, 327] width 91 height 23
click at [370, 301] on button "Video hosting" at bounding box center [346, 293] width 91 height 23
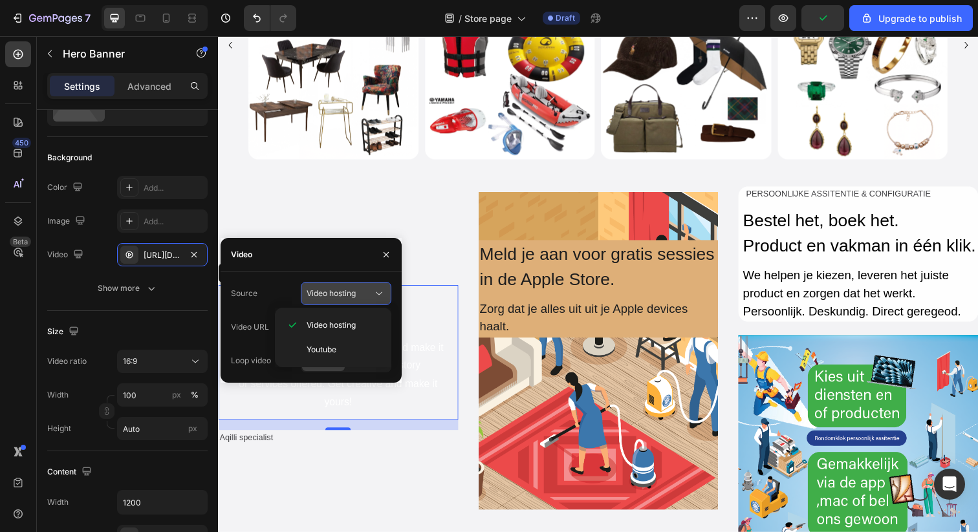
click at [371, 296] on div "Video hosting" at bounding box center [340, 294] width 66 height 12
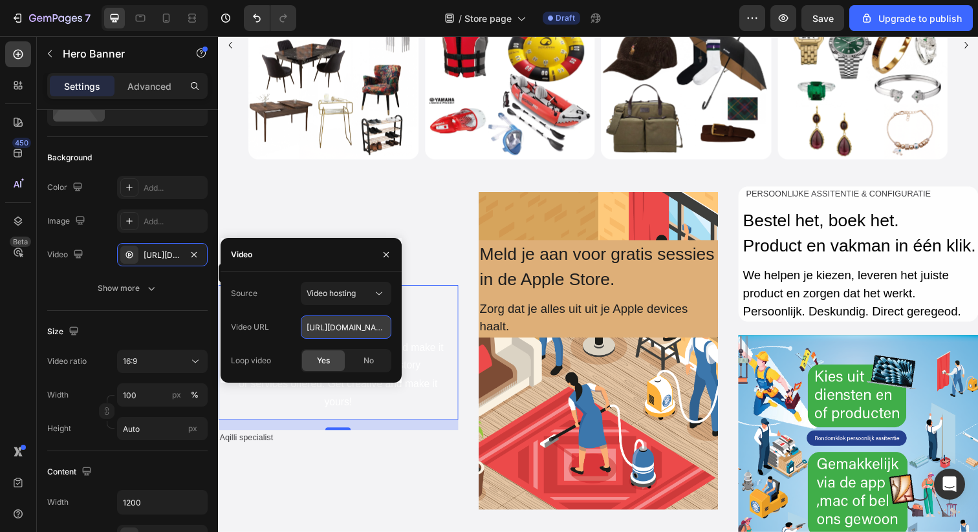
click at [367, 331] on input "[URL][DOMAIN_NAME]" at bounding box center [346, 327] width 91 height 23
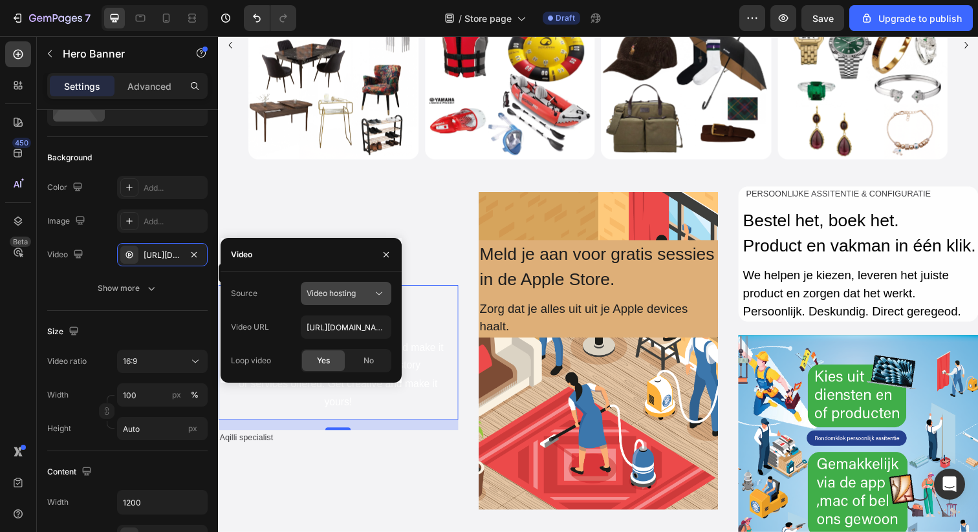
click at [367, 292] on div "Video hosting" at bounding box center [340, 294] width 66 height 12
click at [393, 247] on button "button" at bounding box center [386, 254] width 21 height 21
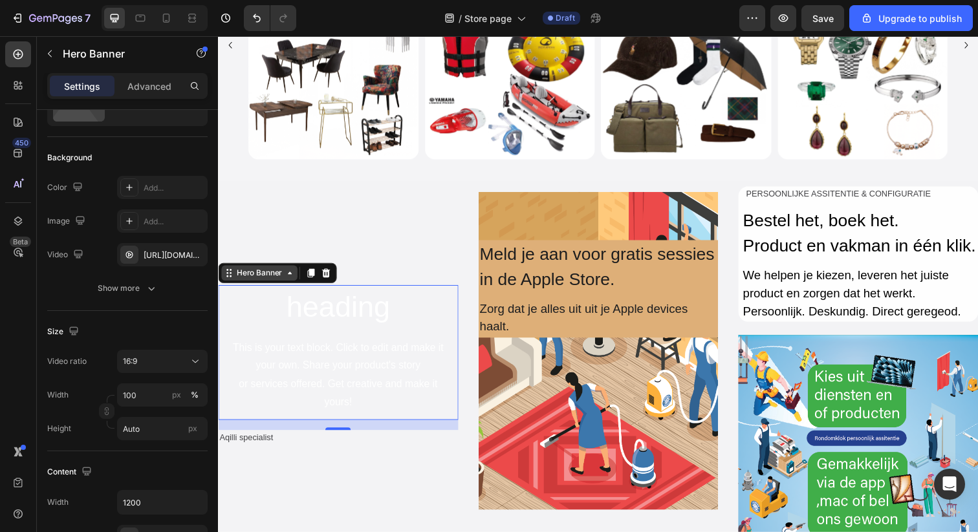
click at [293, 279] on icon at bounding box center [291, 278] width 10 height 10
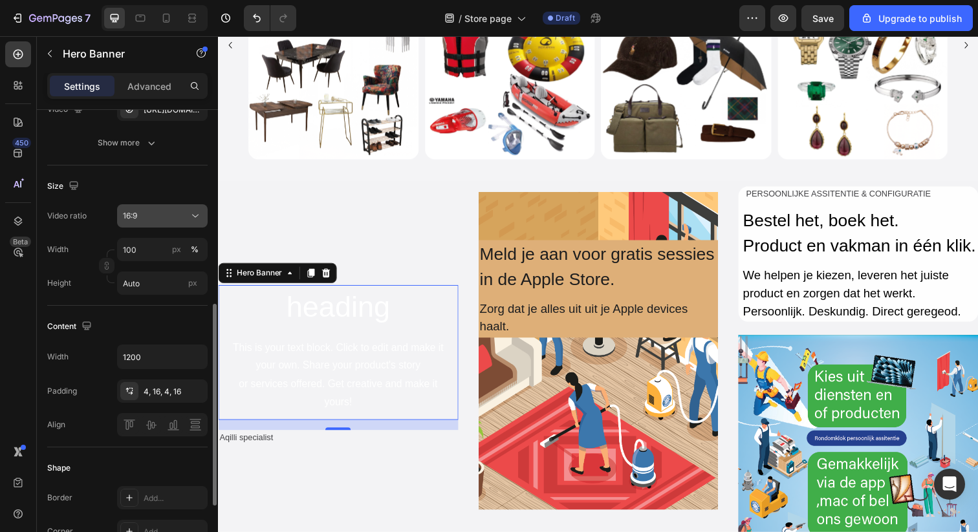
scroll to position [117, 0]
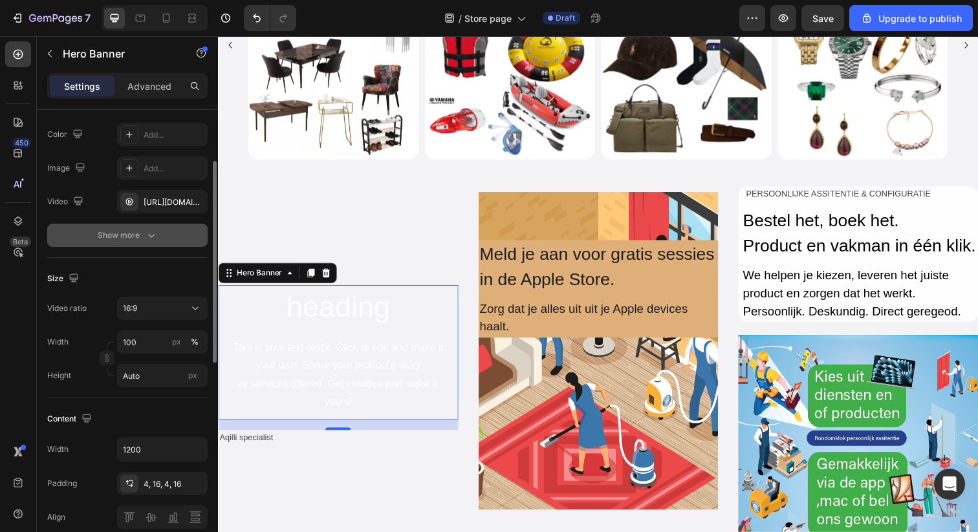
click at [151, 234] on icon "button" at bounding box center [151, 235] width 13 height 13
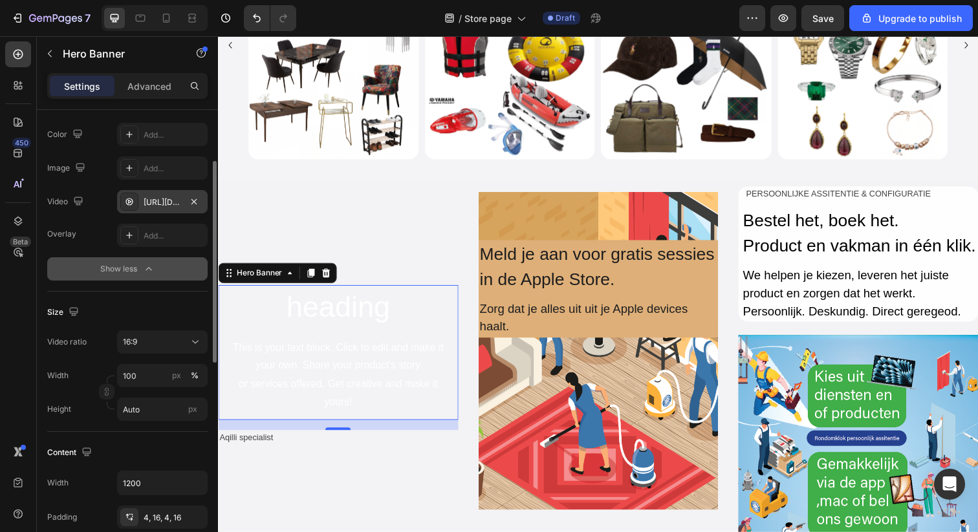
click at [179, 206] on div "[URL][DOMAIN_NAME]" at bounding box center [163, 203] width 38 height 12
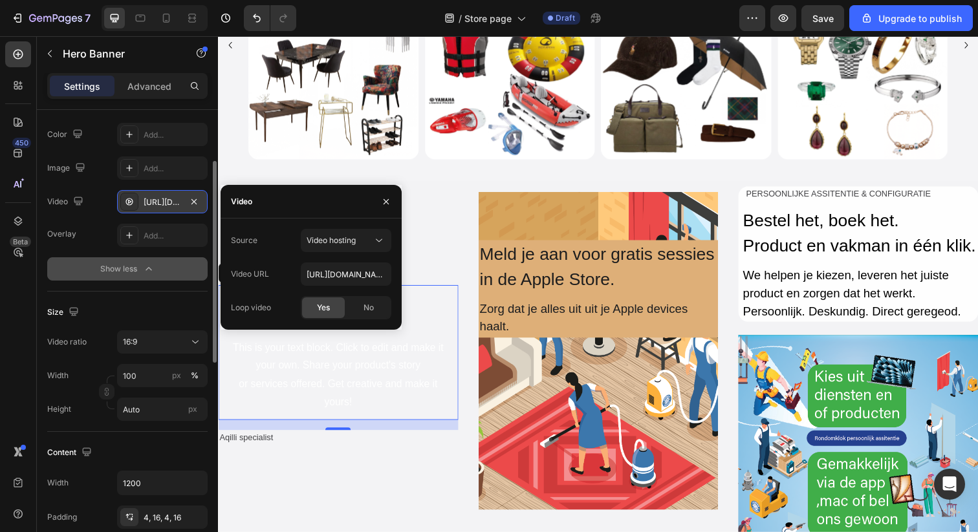
click at [135, 202] on div at bounding box center [129, 202] width 18 height 18
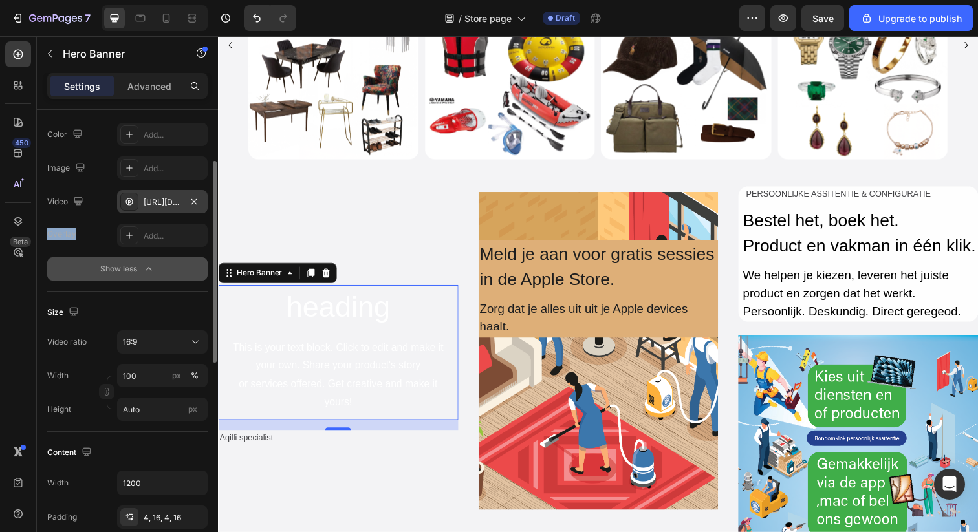
click at [135, 202] on div at bounding box center [129, 202] width 18 height 18
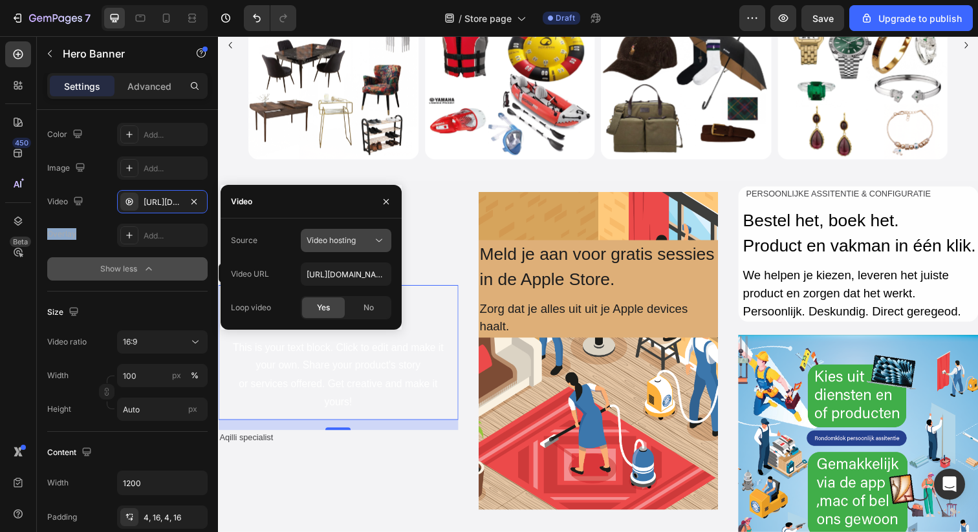
click at [349, 232] on button "Video hosting" at bounding box center [346, 240] width 91 height 23
click at [380, 238] on icon at bounding box center [379, 240] width 13 height 13
click at [293, 227] on div "Source Video hosting Video URL [URL][DOMAIN_NAME] Loop video Yes No" at bounding box center [311, 274] width 181 height 111
click at [321, 279] on input "[URL][DOMAIN_NAME]" at bounding box center [346, 274] width 91 height 23
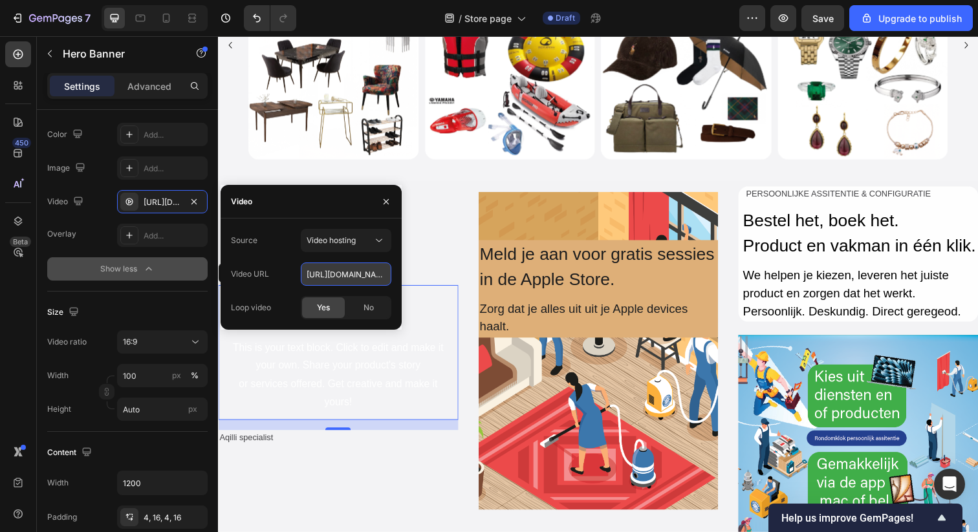
click at [321, 279] on input "[URL][DOMAIN_NAME]" at bounding box center [346, 274] width 91 height 23
click at [367, 272] on input "[URL][DOMAIN_NAME]" at bounding box center [346, 274] width 91 height 23
click at [386, 236] on button "Video hosting" at bounding box center [346, 240] width 91 height 23
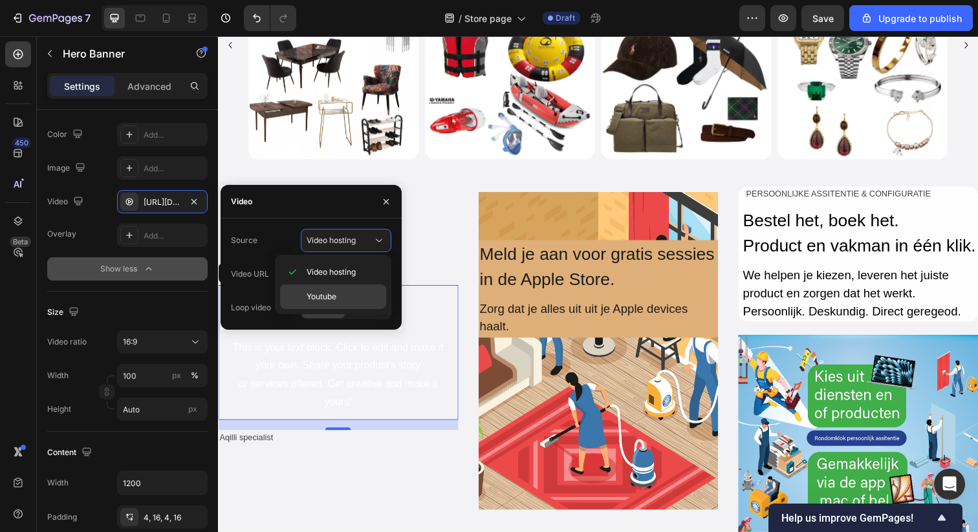
click at [336, 292] on span "Youtube" at bounding box center [322, 297] width 30 height 12
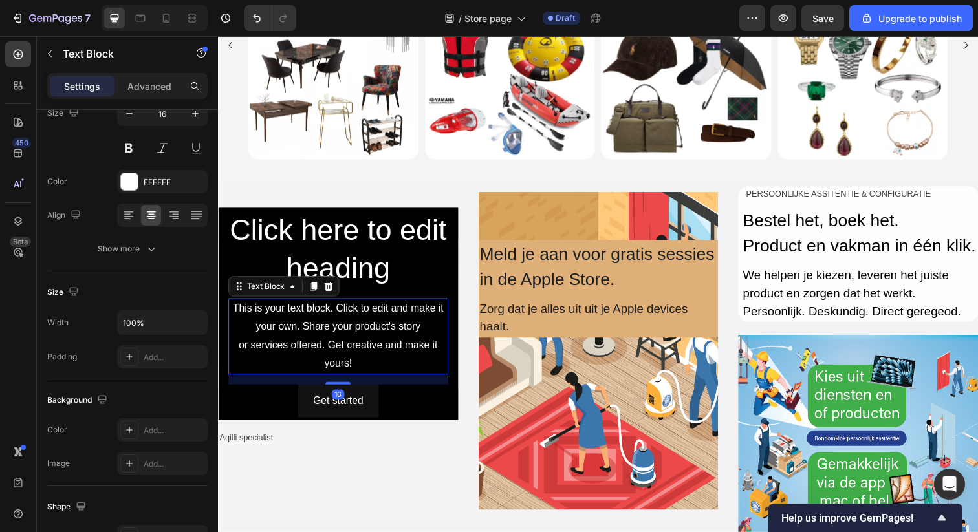
click at [432, 370] on div "This is your text block. Click to edit and make it your own. Share your product…" at bounding box center [340, 342] width 224 height 77
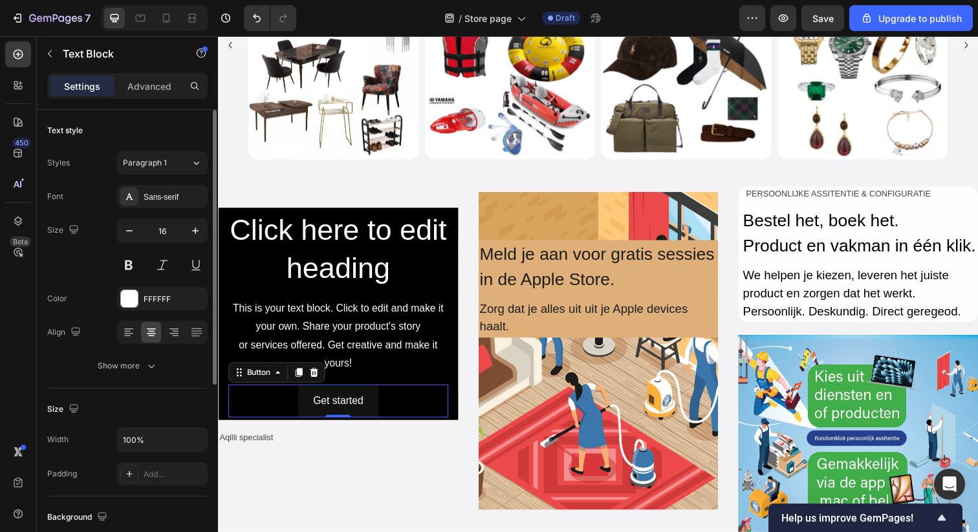
click at [427, 420] on div "Get started Button 0" at bounding box center [340, 409] width 224 height 34
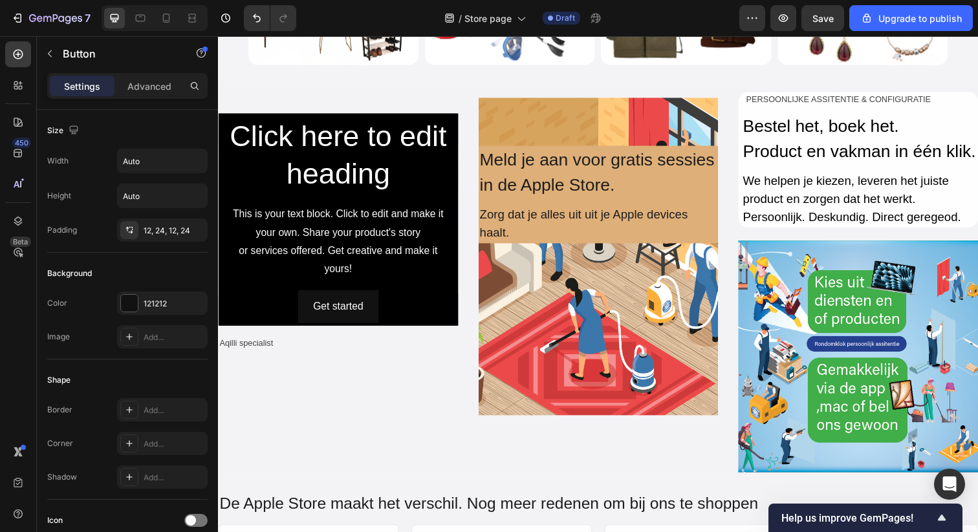
scroll to position [934, 0]
